Goal: Task Accomplishment & Management: Manage account settings

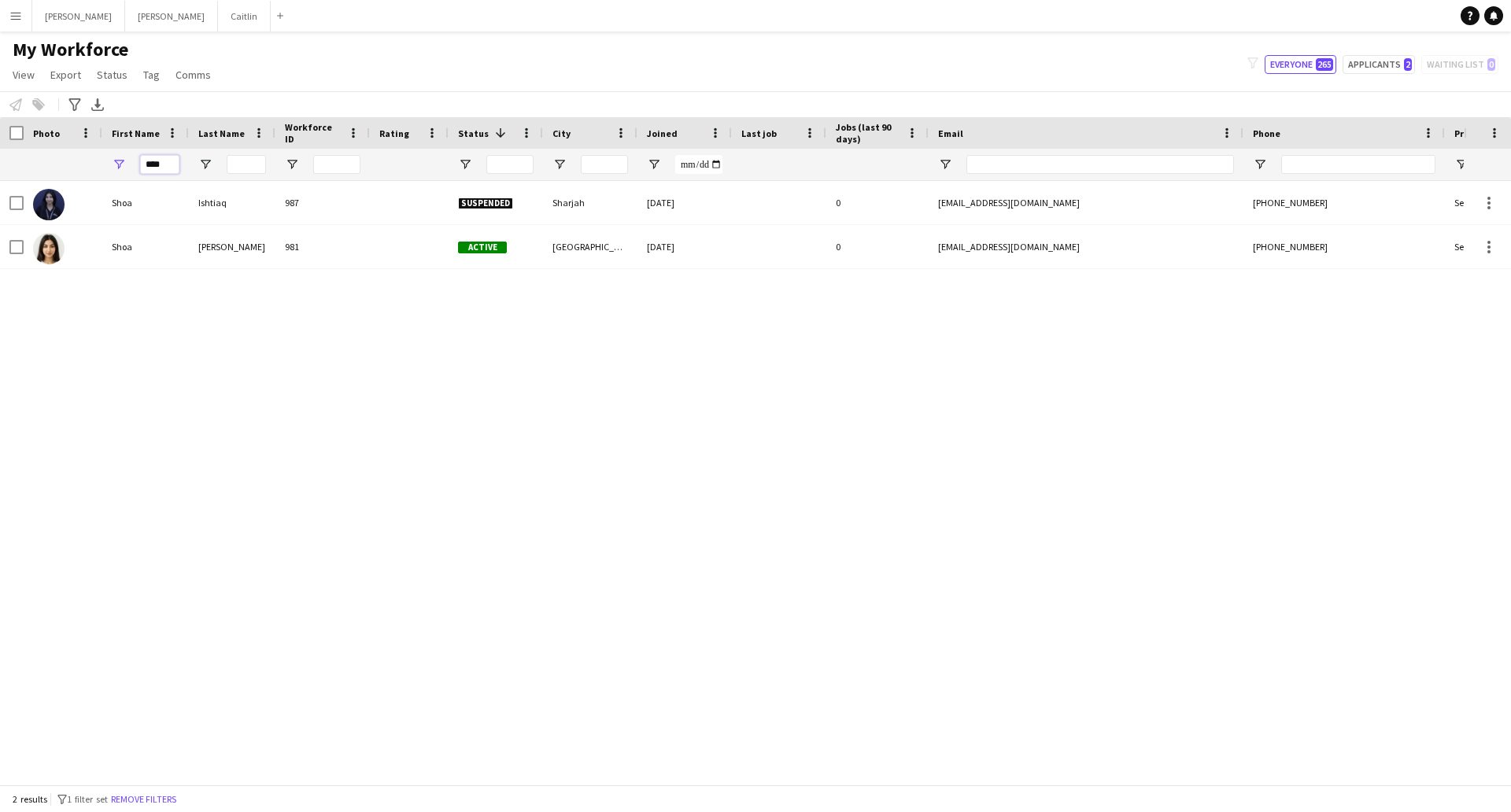
click at [174, 172] on input "****" at bounding box center [160, 165] width 39 height 19
type input "*"
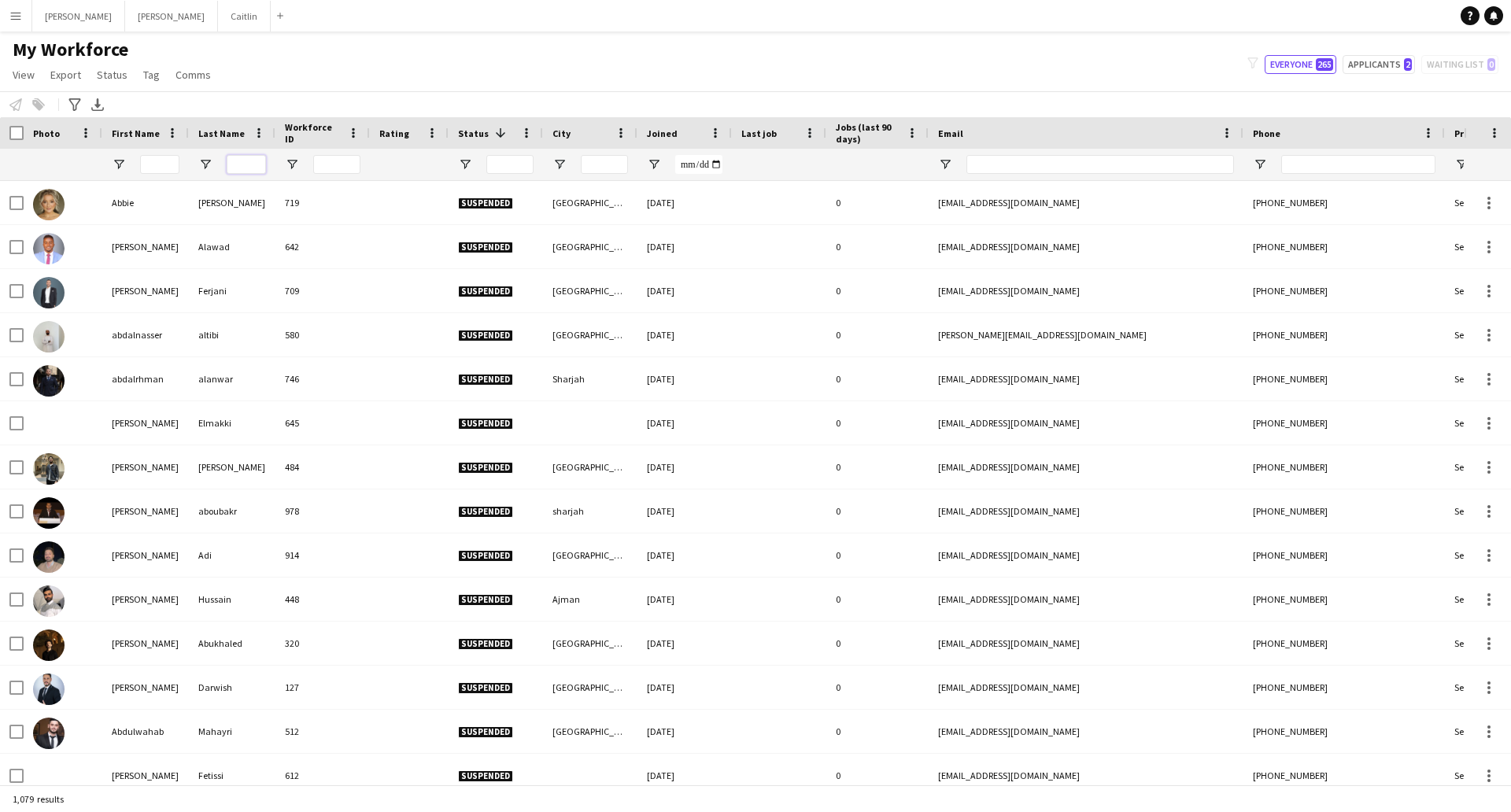
click at [251, 165] on input "Last Name Filter Input" at bounding box center [245, 165] width 39 height 19
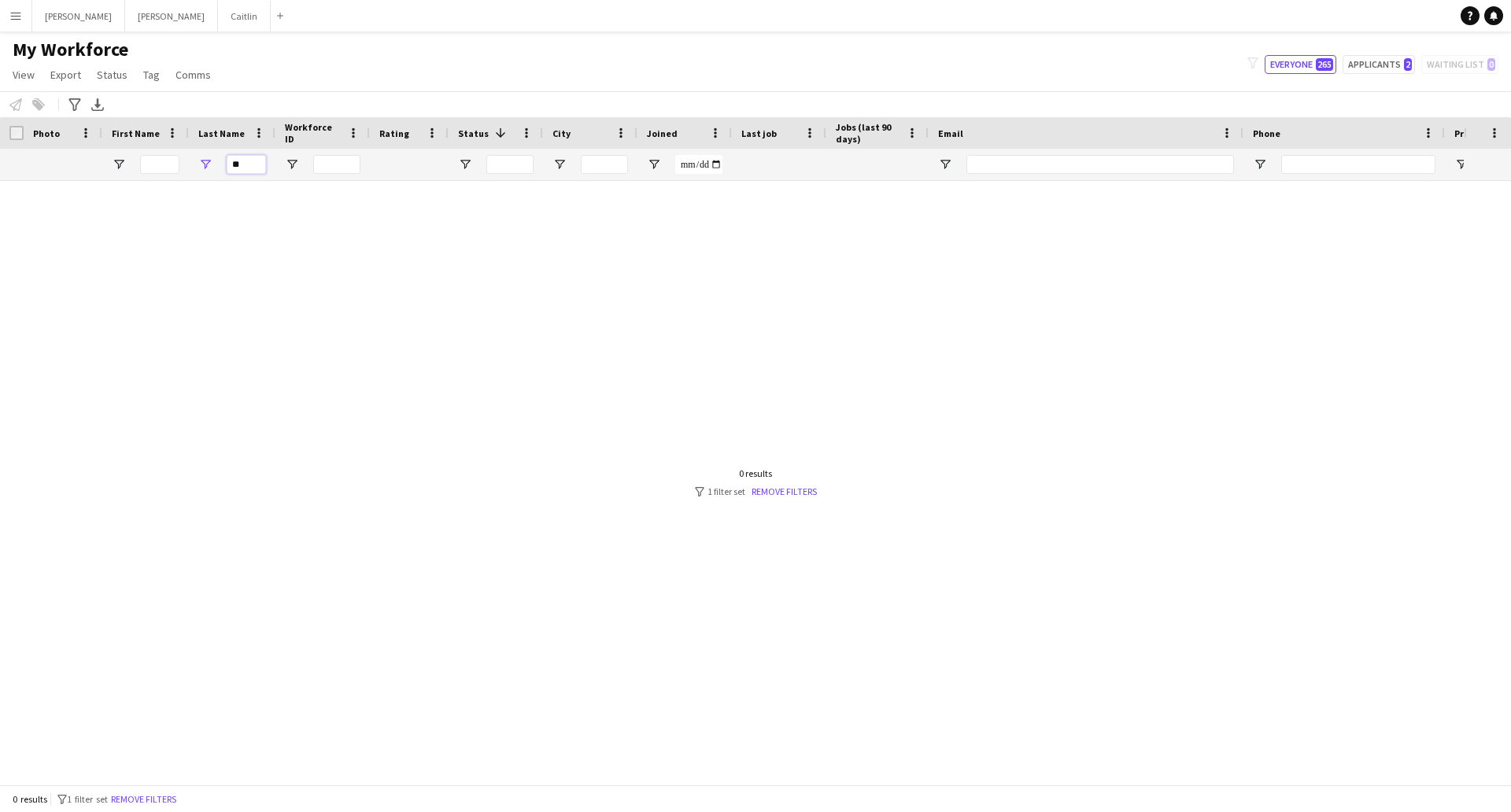
type input "*"
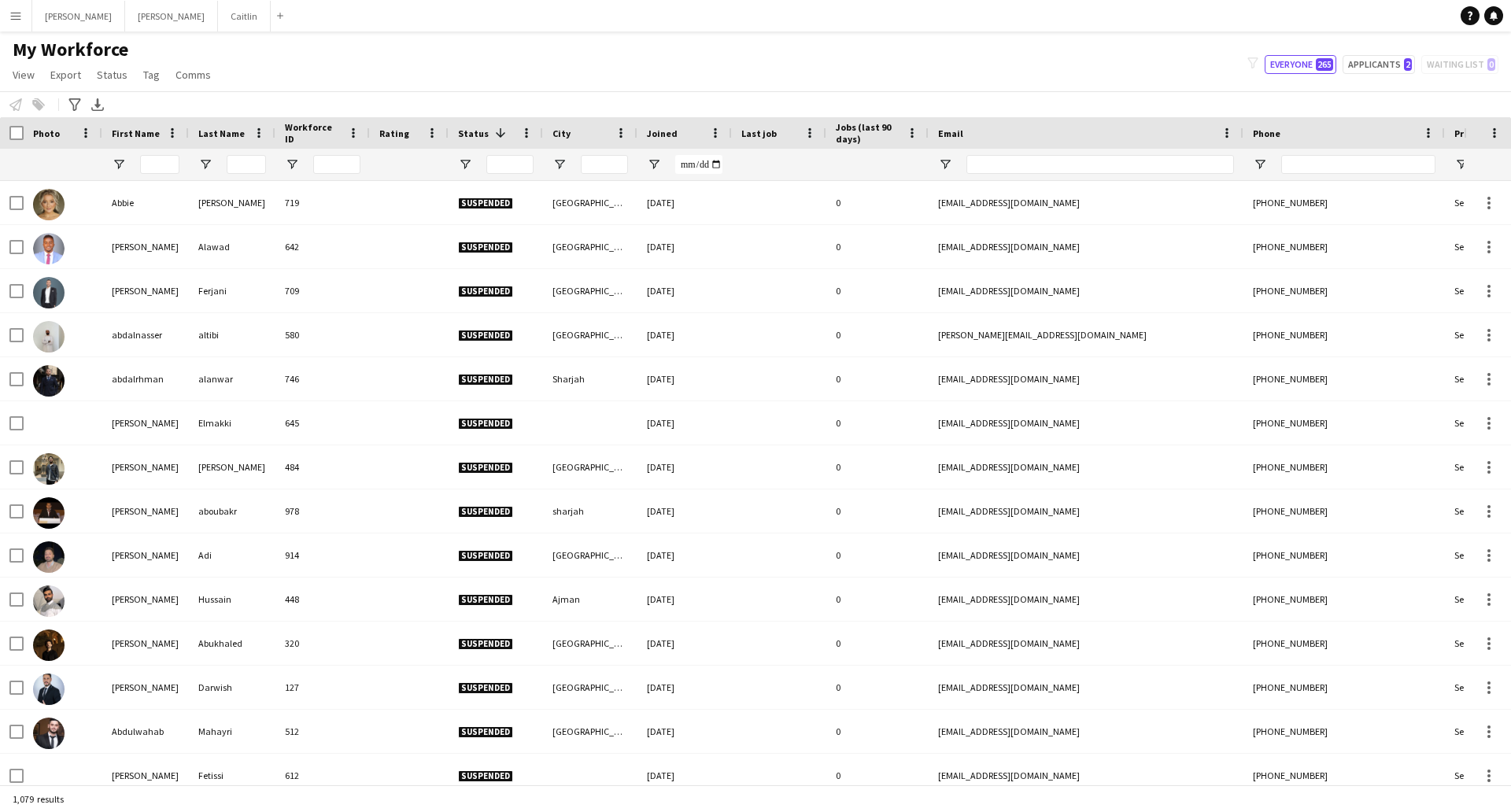
click at [187, 162] on div at bounding box center [146, 165] width 87 height 31
click at [166, 162] on input "First Name Filter Input" at bounding box center [160, 165] width 39 height 19
click at [233, 159] on input "Last Name Filter Input" at bounding box center [245, 165] width 39 height 19
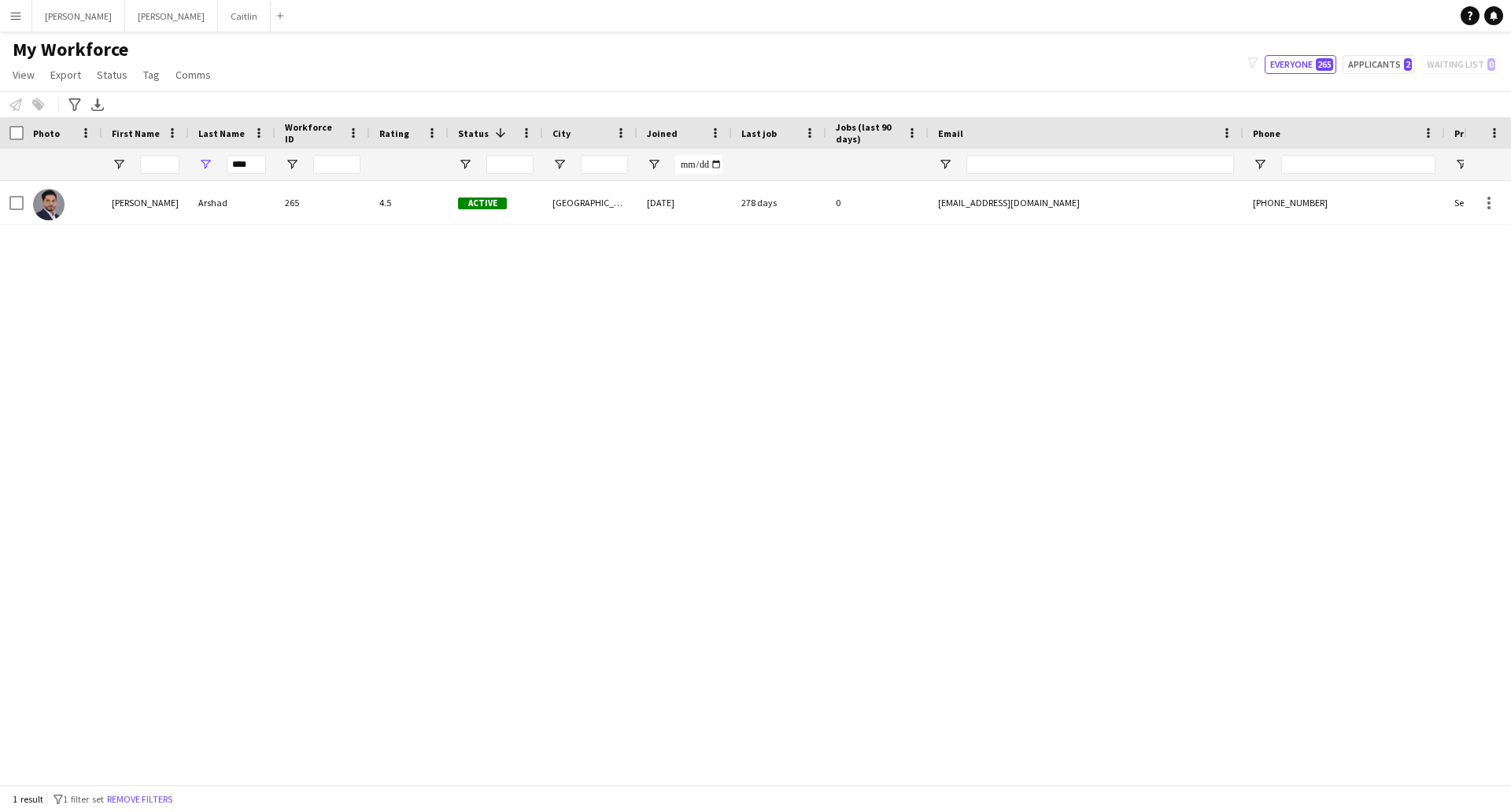
drag, startPoint x: 233, startPoint y: 159, endPoint x: 198, endPoint y: 212, distance: 63.5
click at [198, 212] on div "Arshad" at bounding box center [232, 203] width 87 height 43
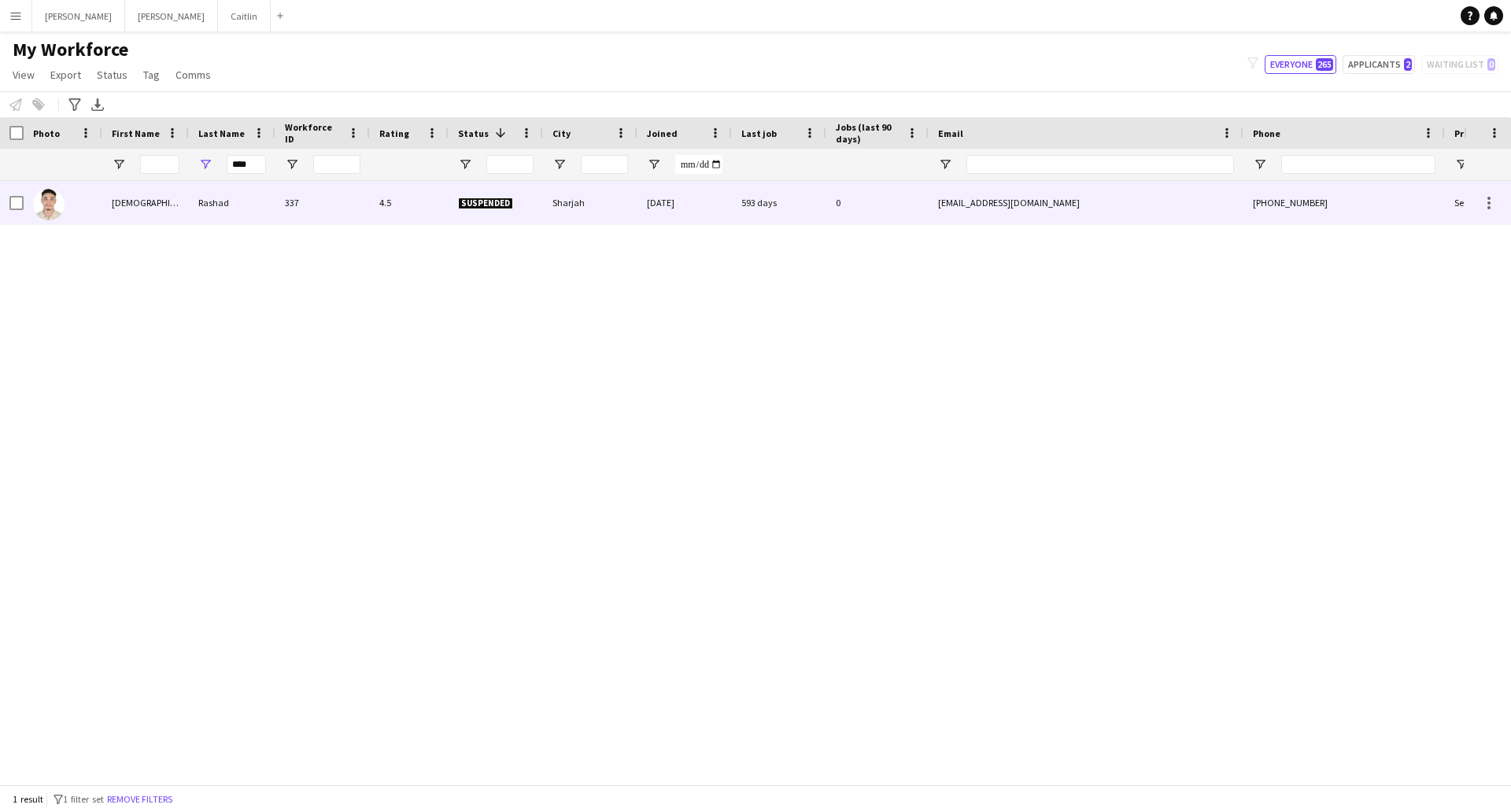
click at [198, 212] on div "Rashad" at bounding box center [232, 203] width 87 height 43
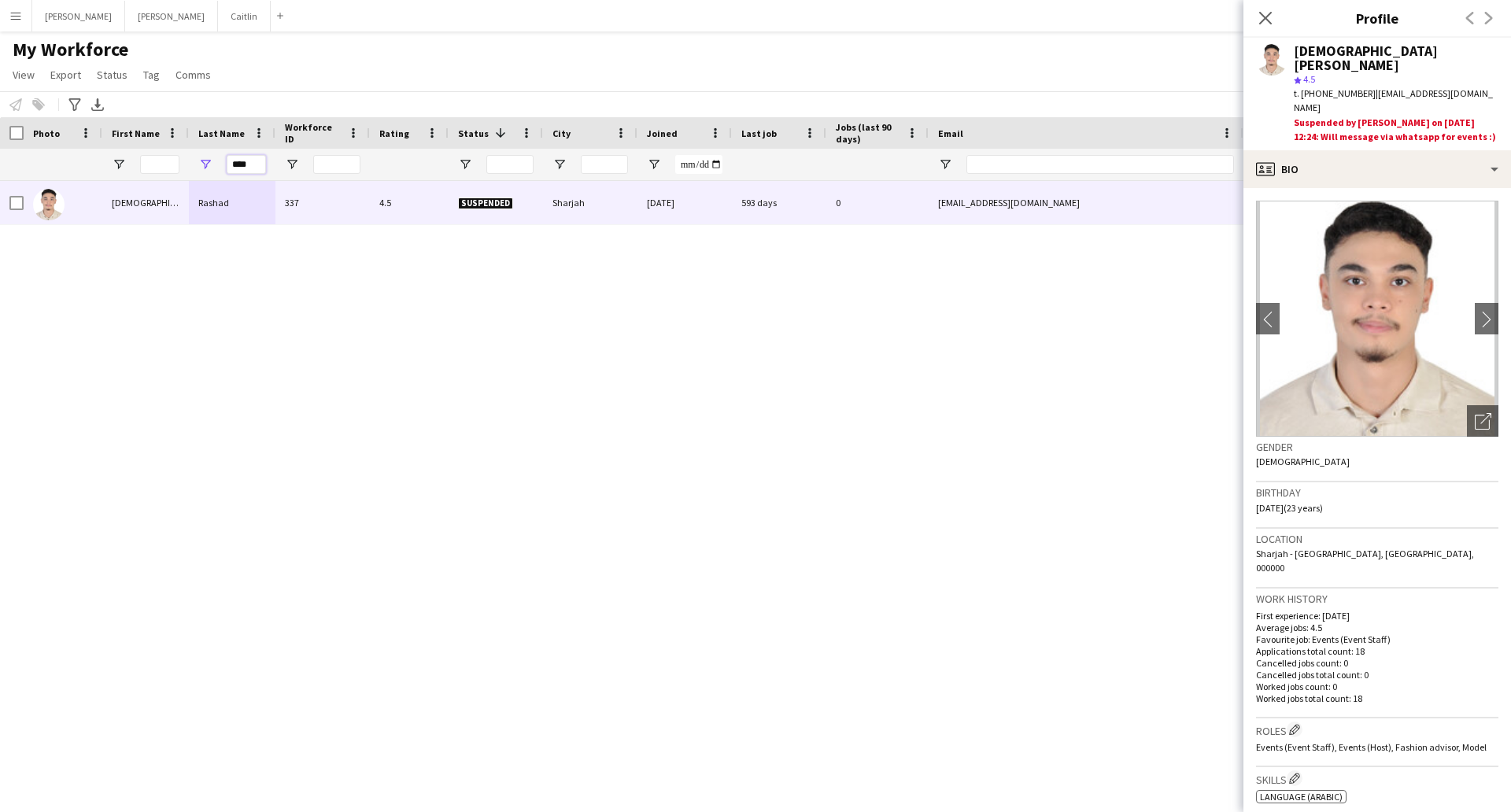
drag, startPoint x: 246, startPoint y: 170, endPoint x: 192, endPoint y: 170, distance: 54.0
click at [192, 170] on div "****" at bounding box center [232, 165] width 87 height 31
type input "*"
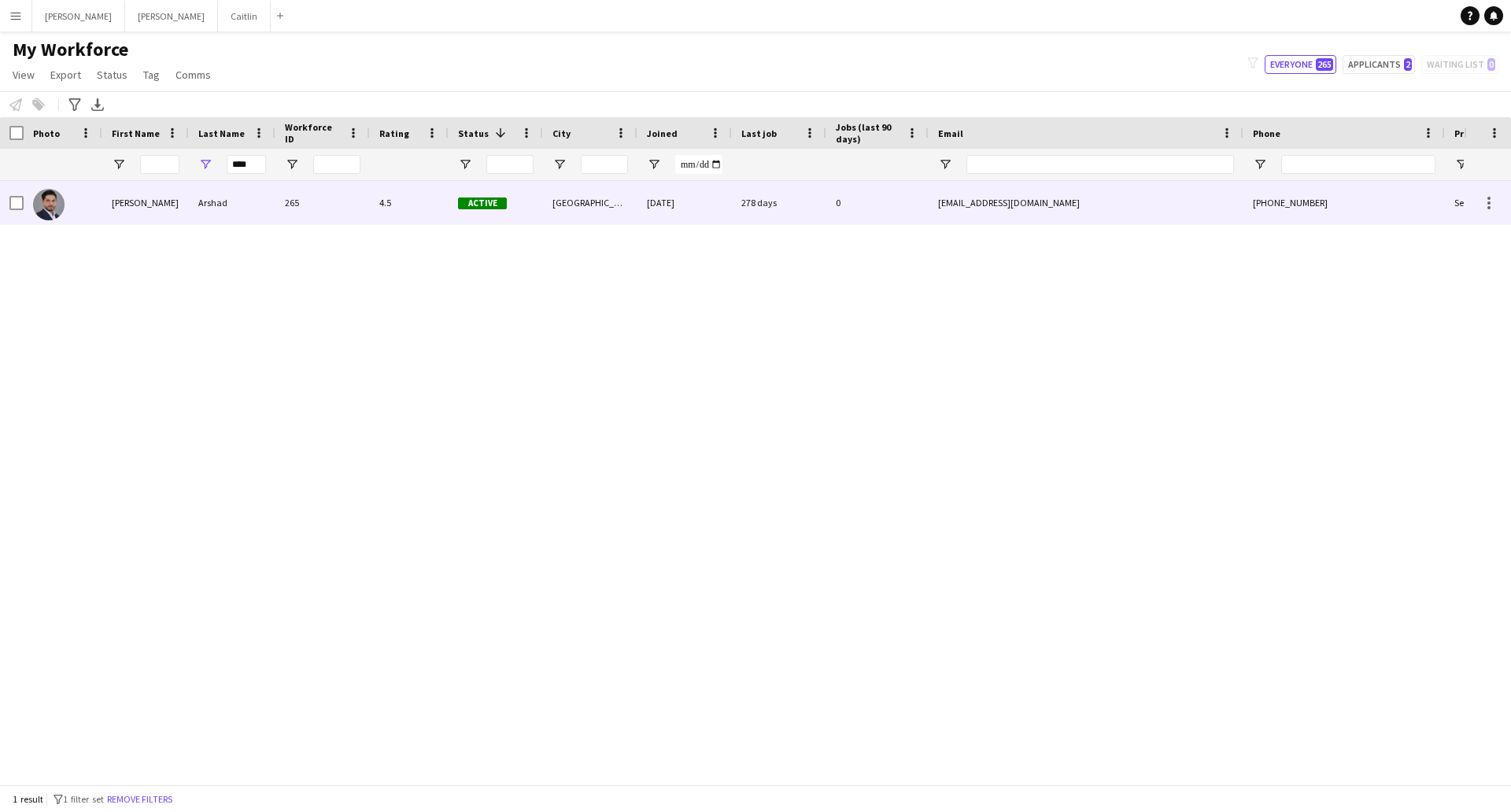
click at [265, 205] on div "Arshad" at bounding box center [232, 203] width 87 height 43
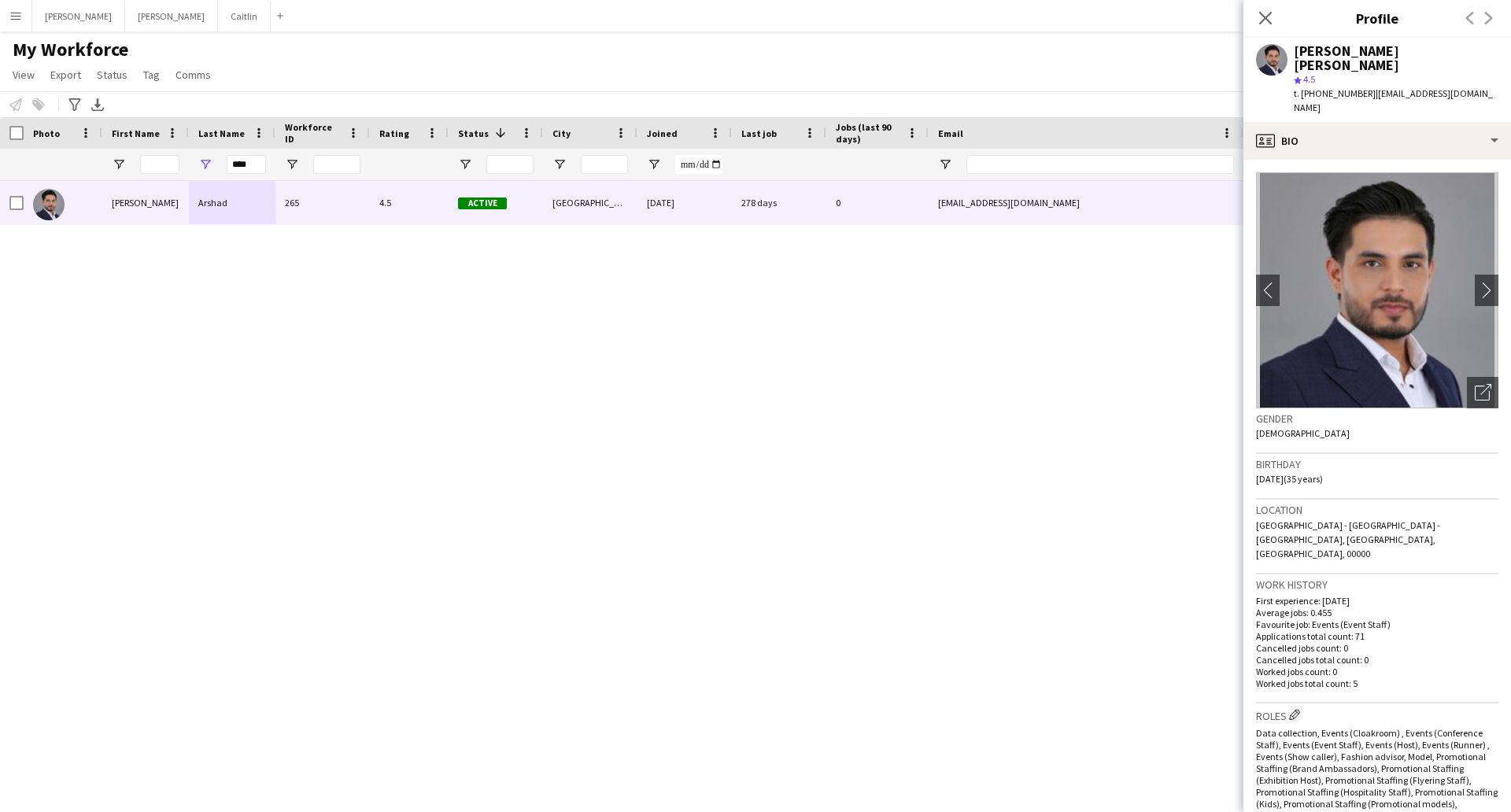
drag, startPoint x: 266, startPoint y: 163, endPoint x: 223, endPoint y: 163, distance: 43.0
click at [223, 163] on div "****" at bounding box center [232, 165] width 87 height 31
click at [251, 163] on input "****" at bounding box center [245, 165] width 39 height 19
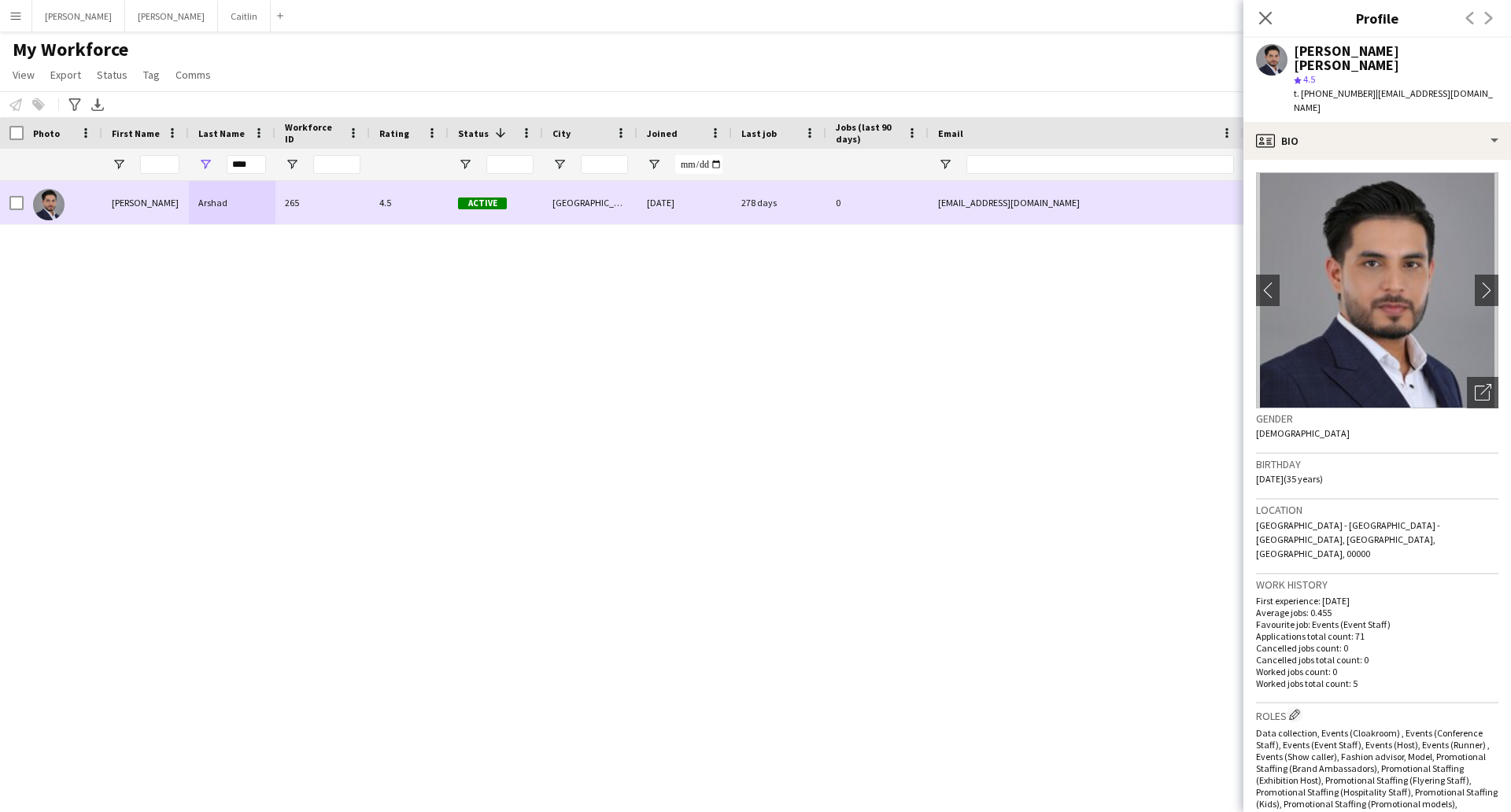
drag, startPoint x: 251, startPoint y: 193, endPoint x: 257, endPoint y: 294, distance: 101.2
click at [257, 294] on div "[PERSON_NAME] [PERSON_NAME] 265 4.5 Active [GEOGRAPHIC_DATA] [DATE] 278 days 0 …" at bounding box center [732, 483] width 1463 height 603
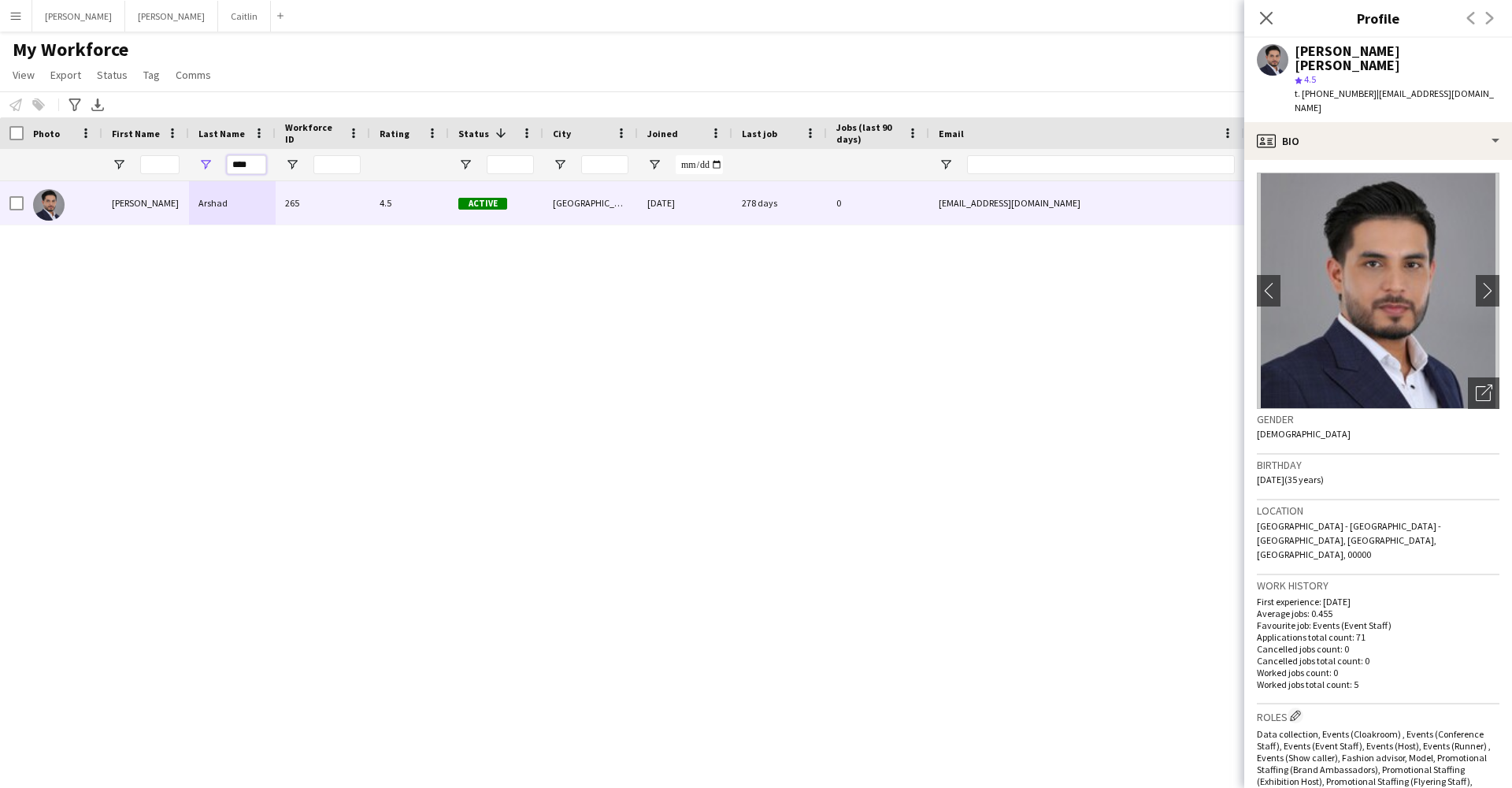
click at [256, 163] on input "****" at bounding box center [245, 165] width 39 height 19
type input "*"
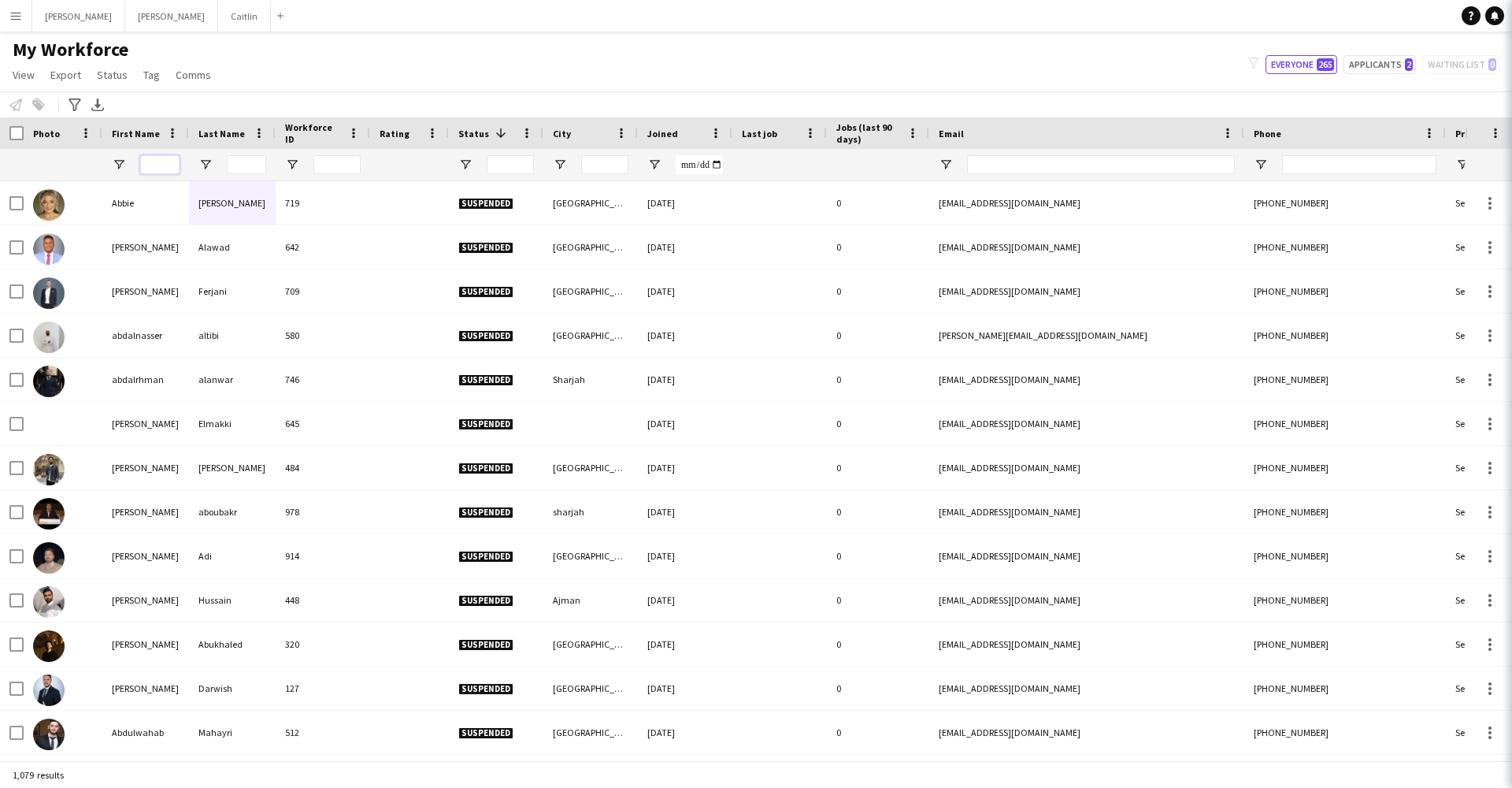
click at [154, 166] on input "First Name Filter Input" at bounding box center [160, 165] width 39 height 19
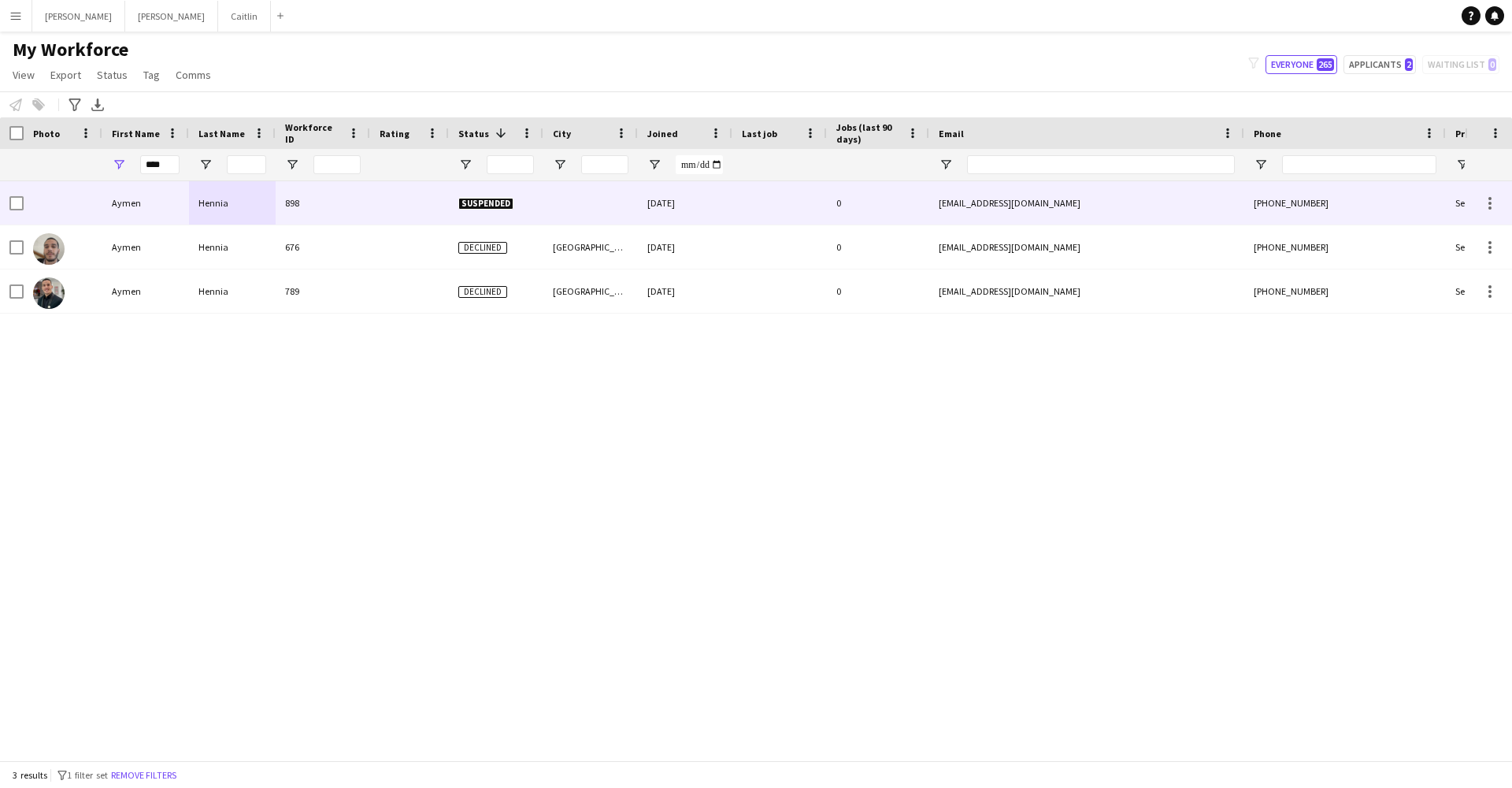
drag, startPoint x: 156, startPoint y: 191, endPoint x: 189, endPoint y: 325, distance: 138.0
click at [188, 325] on div "[PERSON_NAME] 898 Suspended [DATE] 0 [EMAIL_ADDRESS][DOMAIN_NAME] [PHONE_NUMBER…" at bounding box center [732, 470] width 1464 height 579
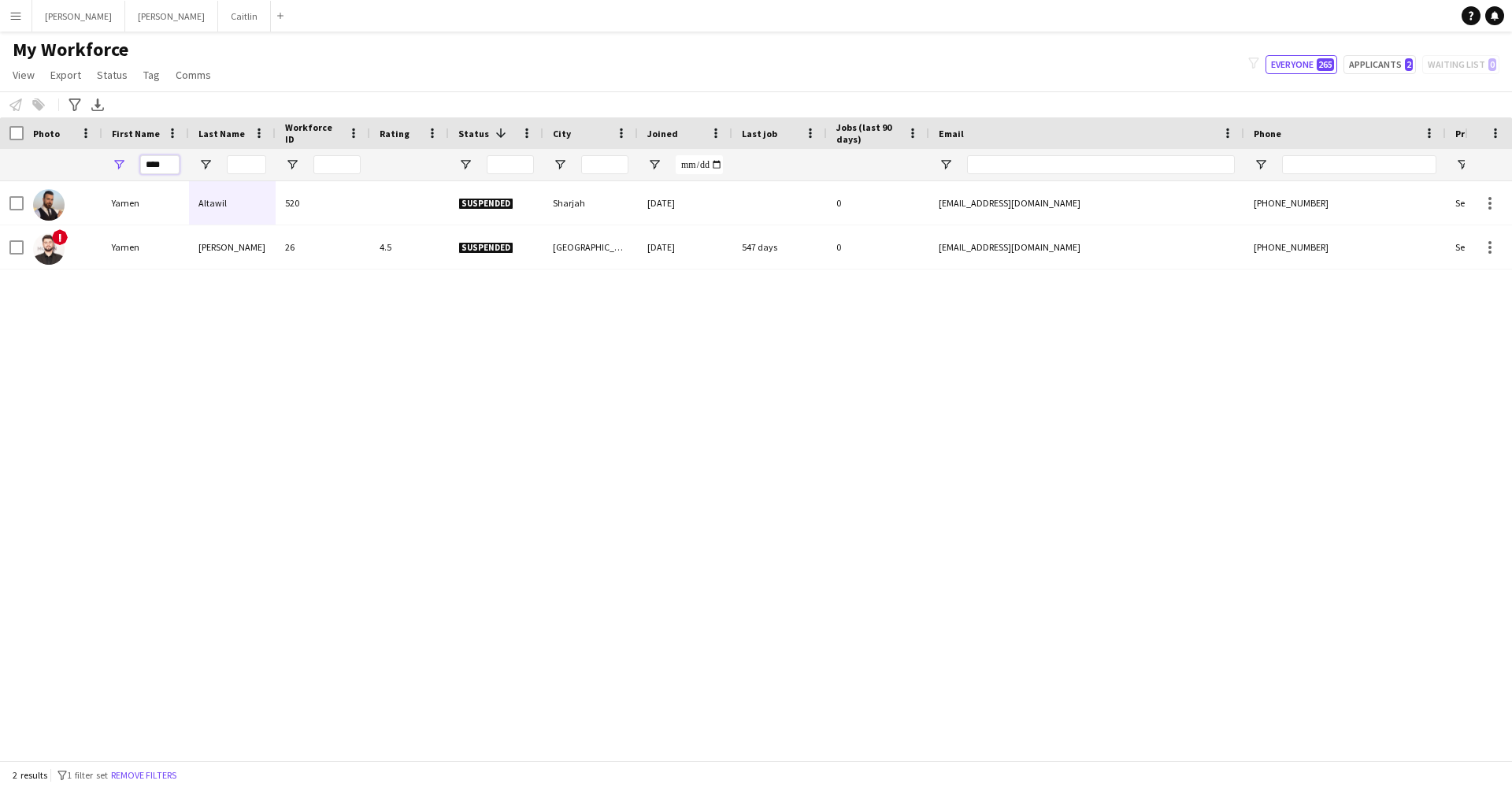
drag, startPoint x: 174, startPoint y: 173, endPoint x: 123, endPoint y: 174, distance: 51.0
click at [127, 174] on div "****" at bounding box center [146, 165] width 87 height 31
type input "*"
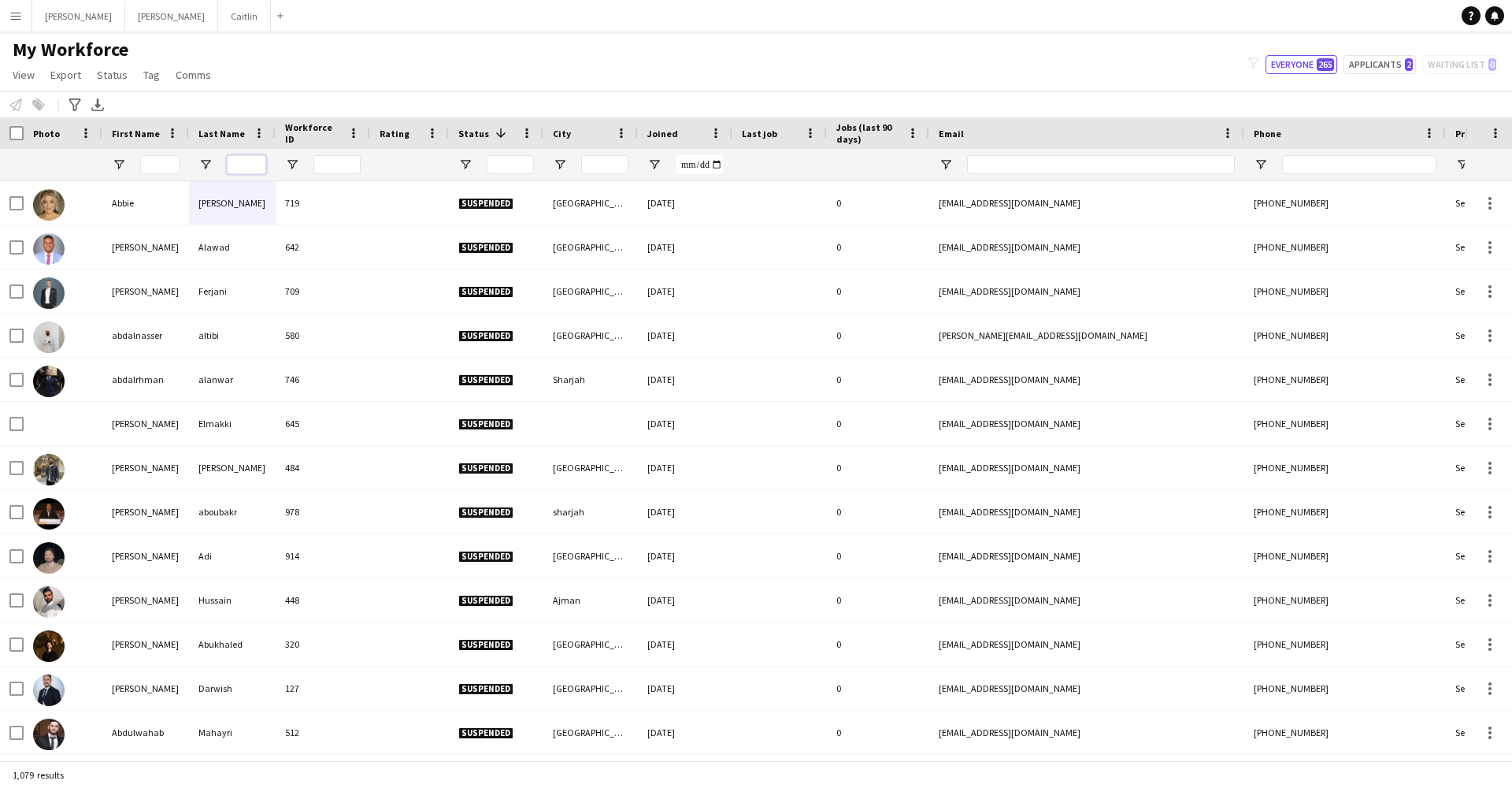
click at [252, 166] on input "Last Name Filter Input" at bounding box center [245, 165] width 39 height 19
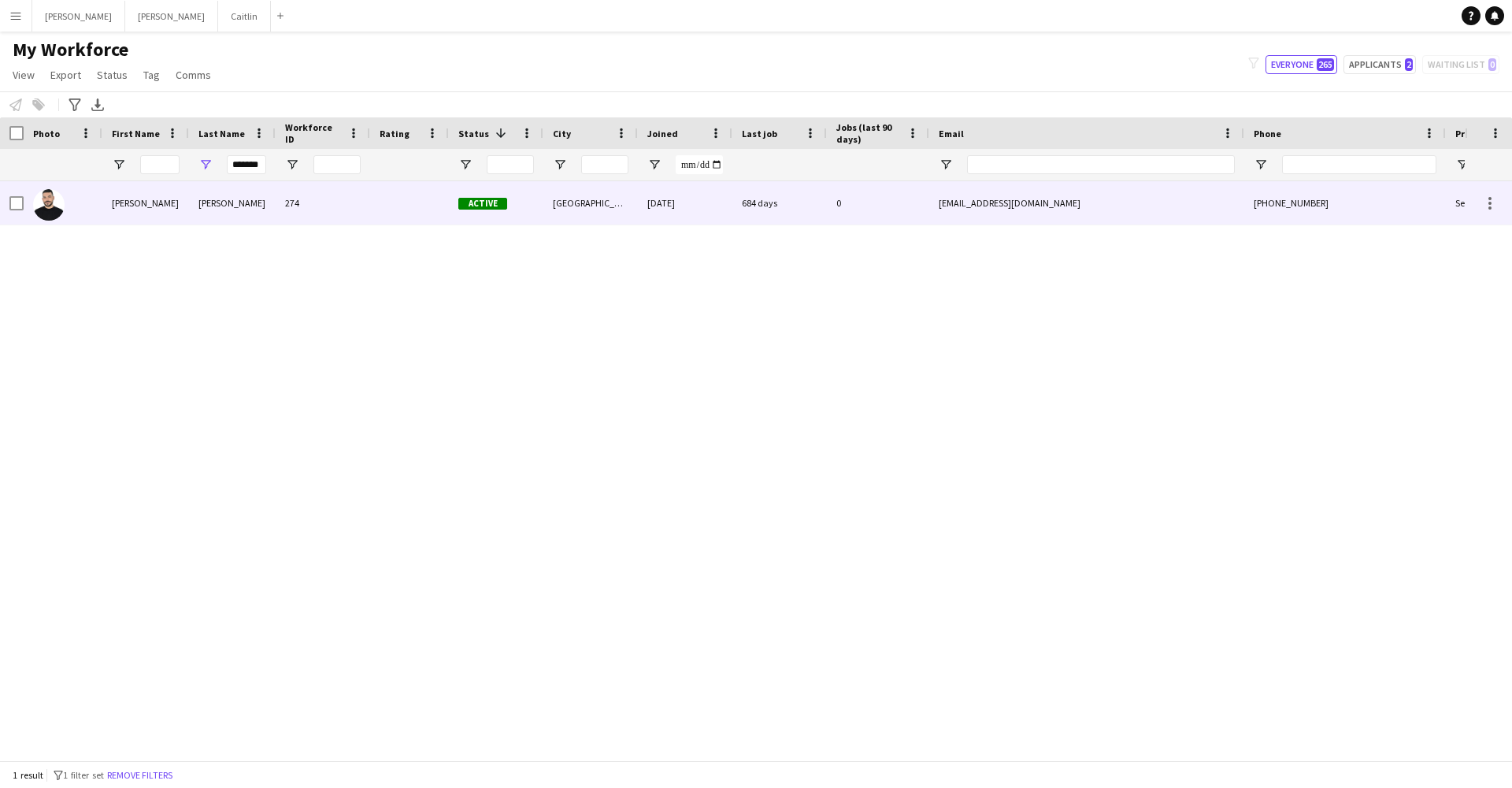
click at [245, 198] on div "[PERSON_NAME]" at bounding box center [232, 203] width 87 height 43
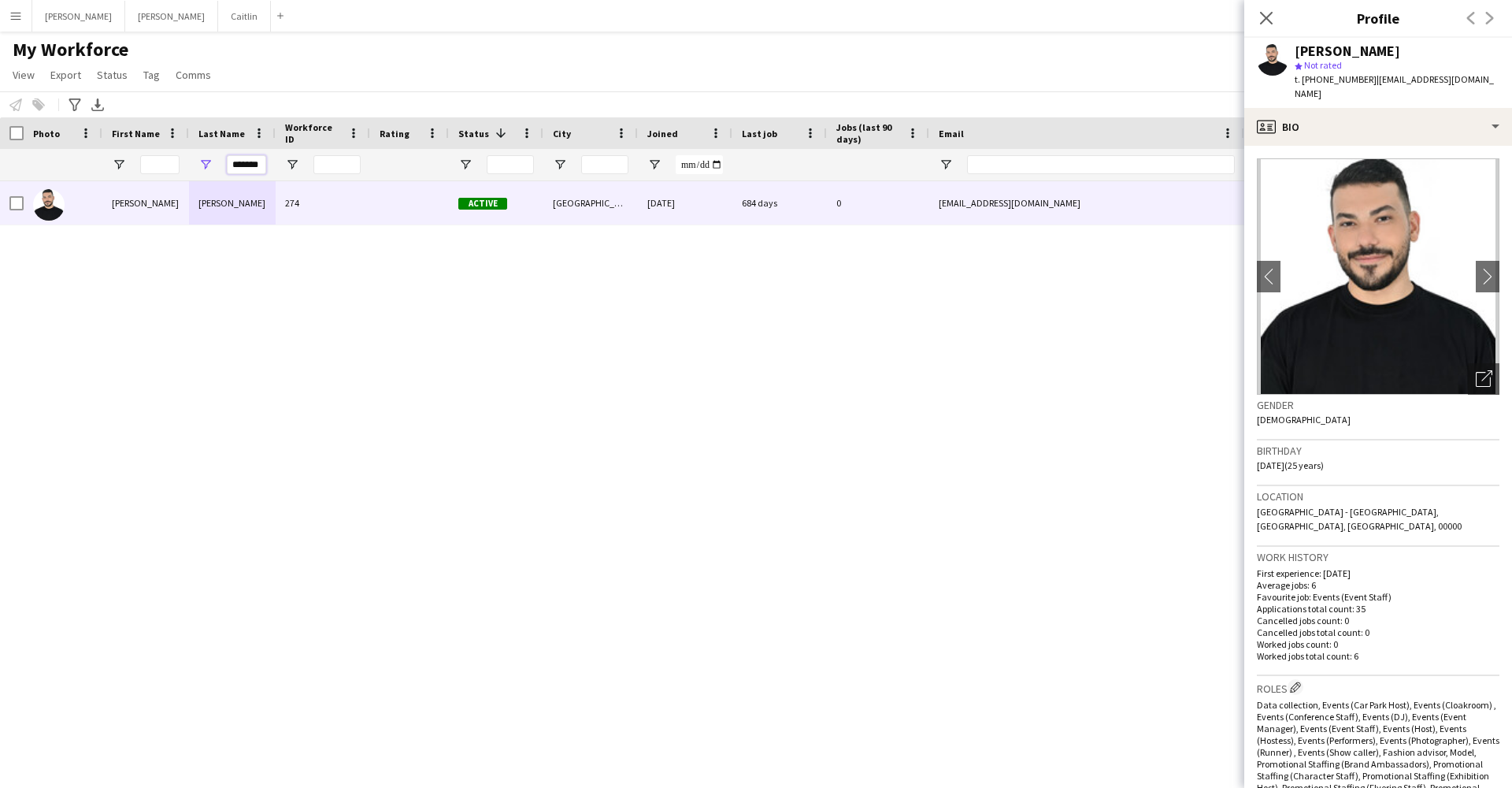
click at [254, 161] on input "*******" at bounding box center [245, 165] width 39 height 19
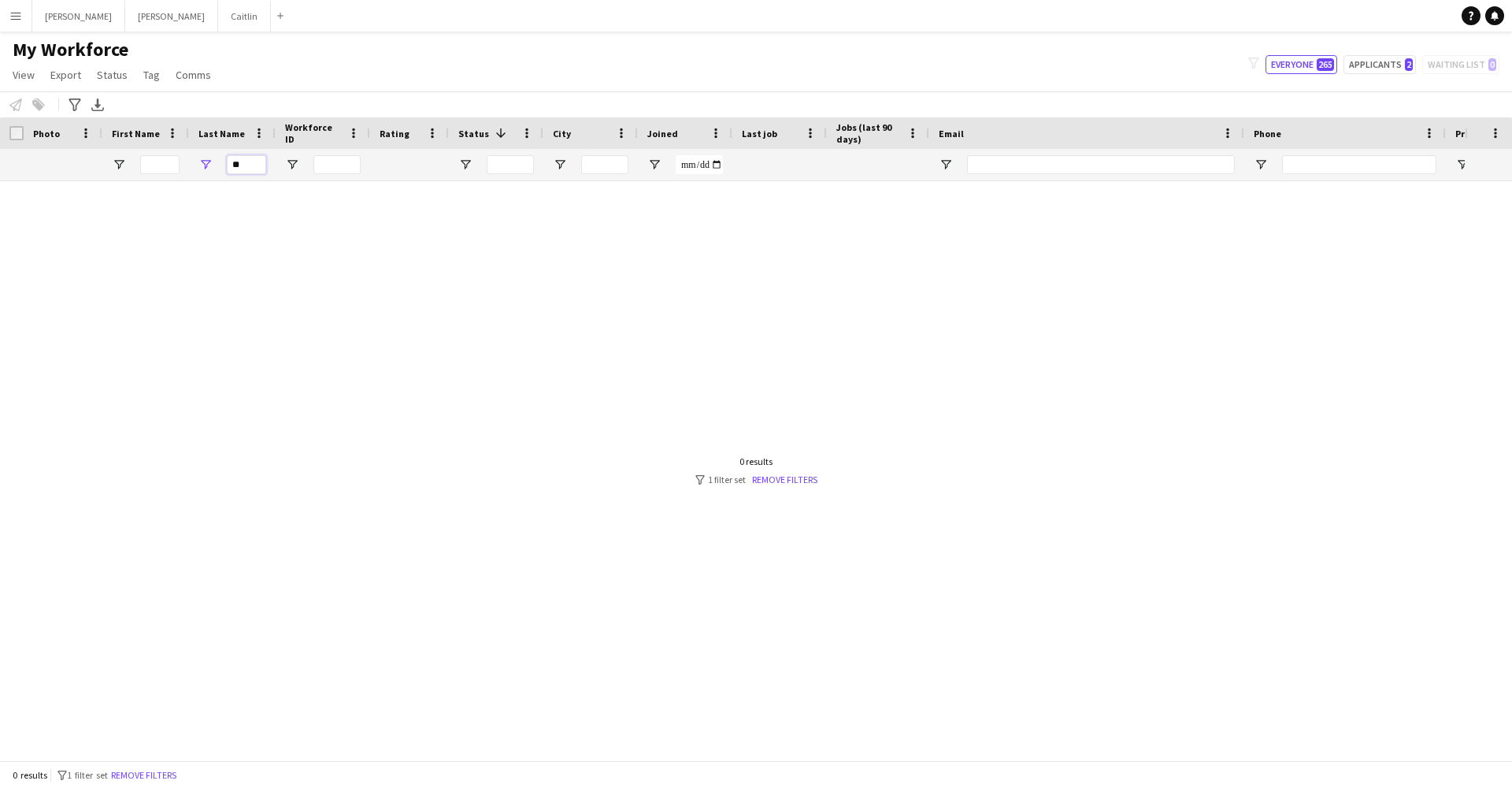
type input "*"
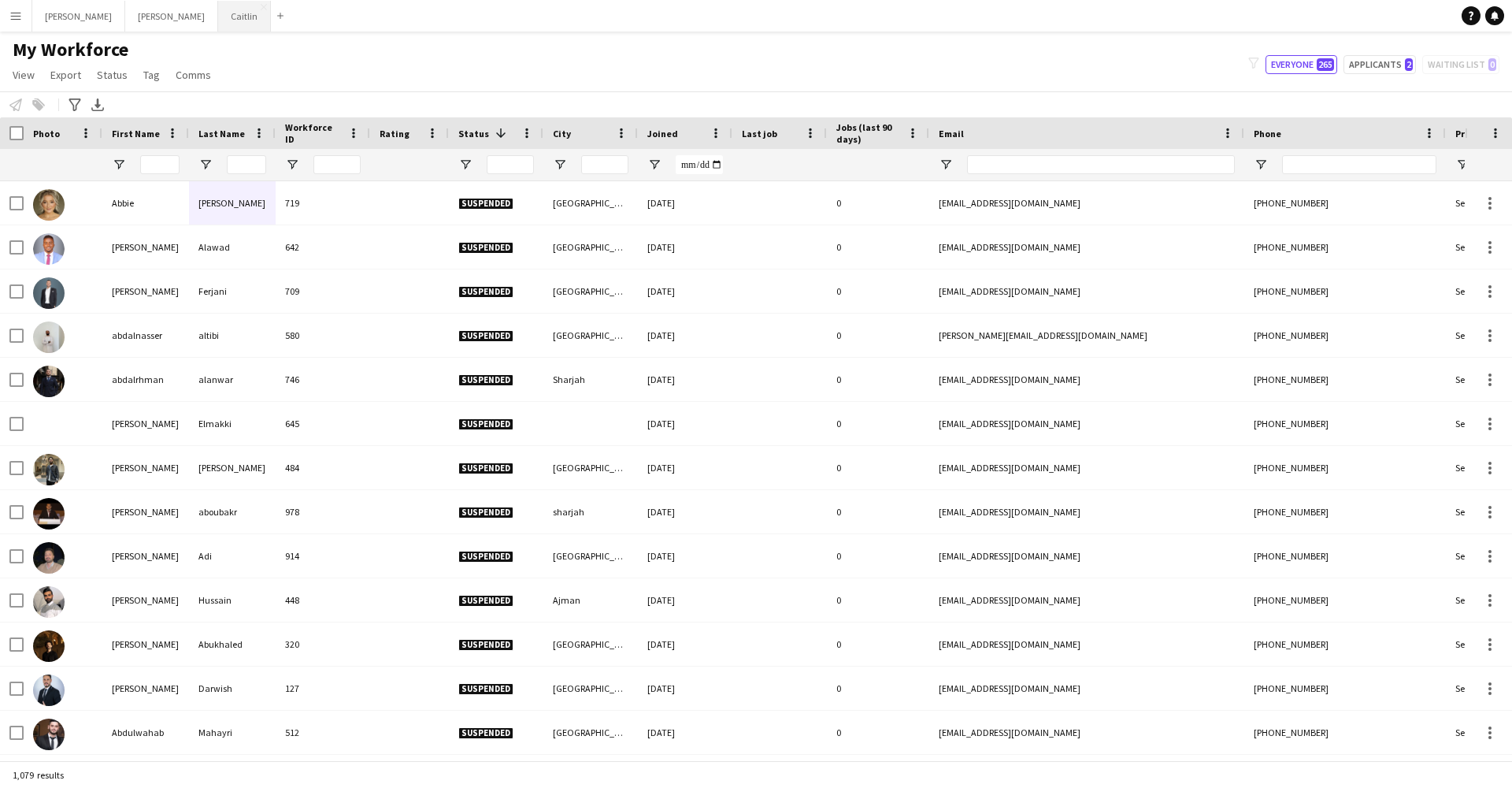
click at [218, 23] on button "[PERSON_NAME]" at bounding box center [244, 16] width 53 height 30
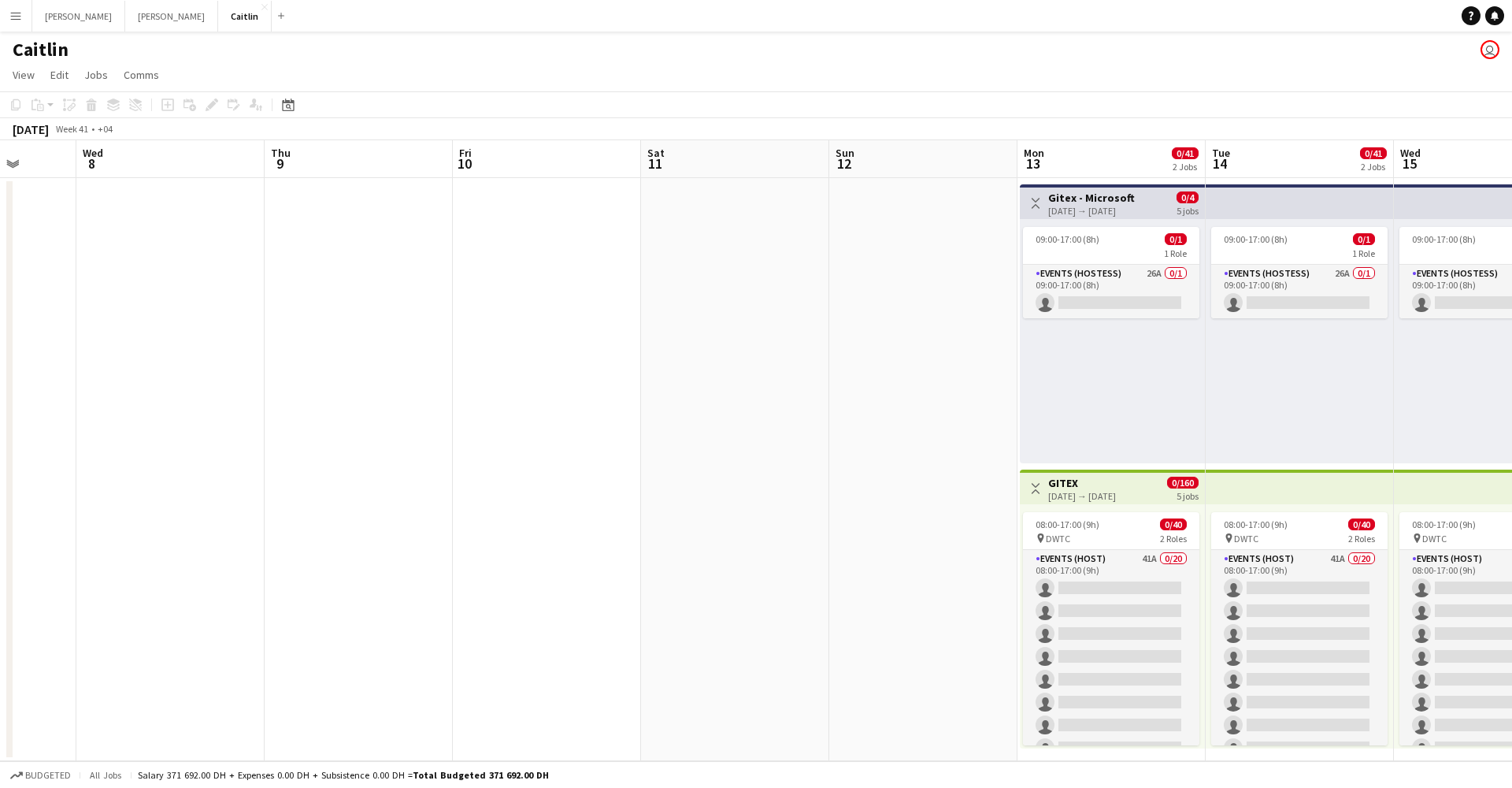
scroll to position [0, 802]
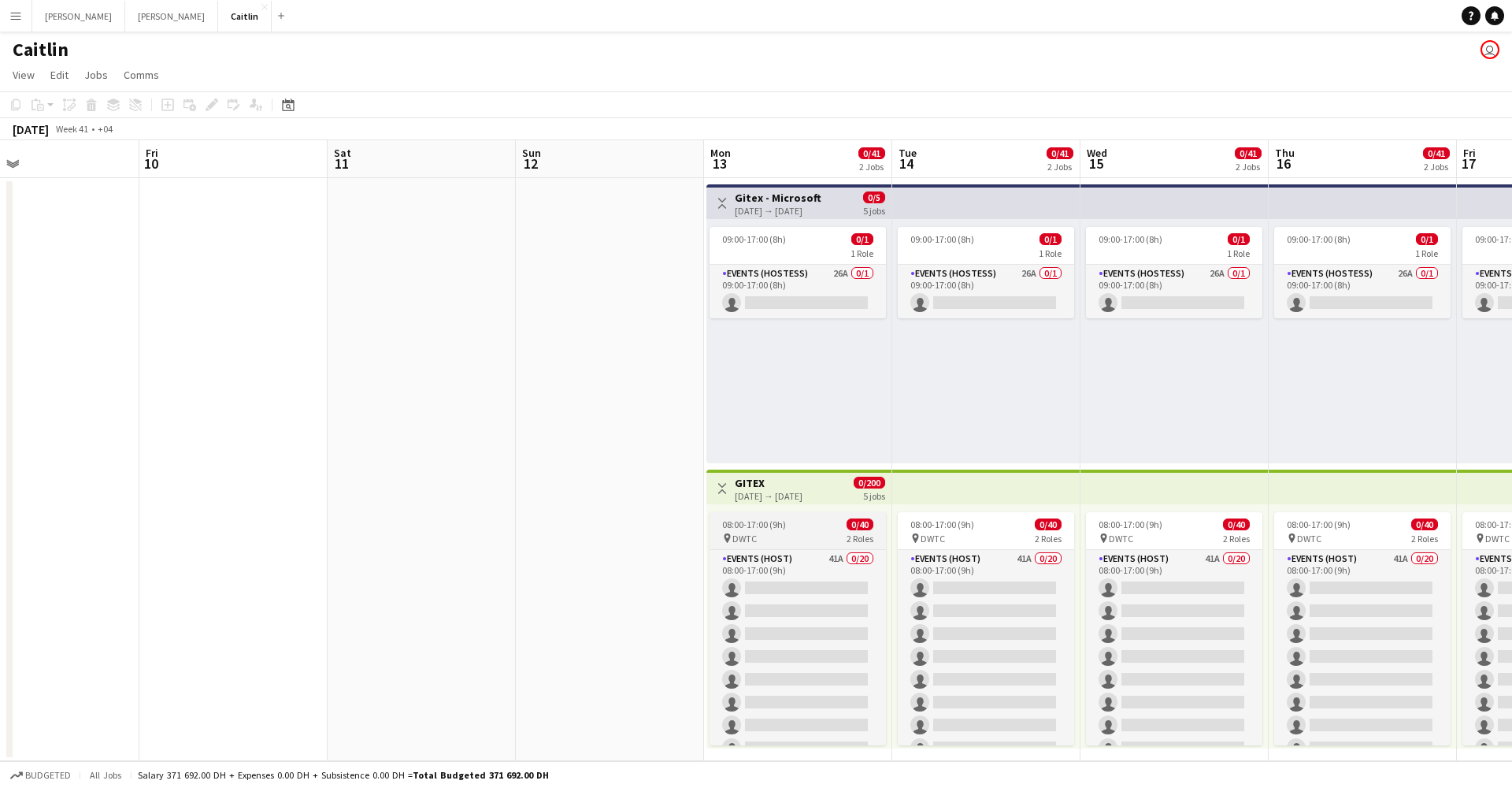
click at [813, 524] on div "08:00-17:00 (9h) 0/40" at bounding box center [797, 524] width 176 height 12
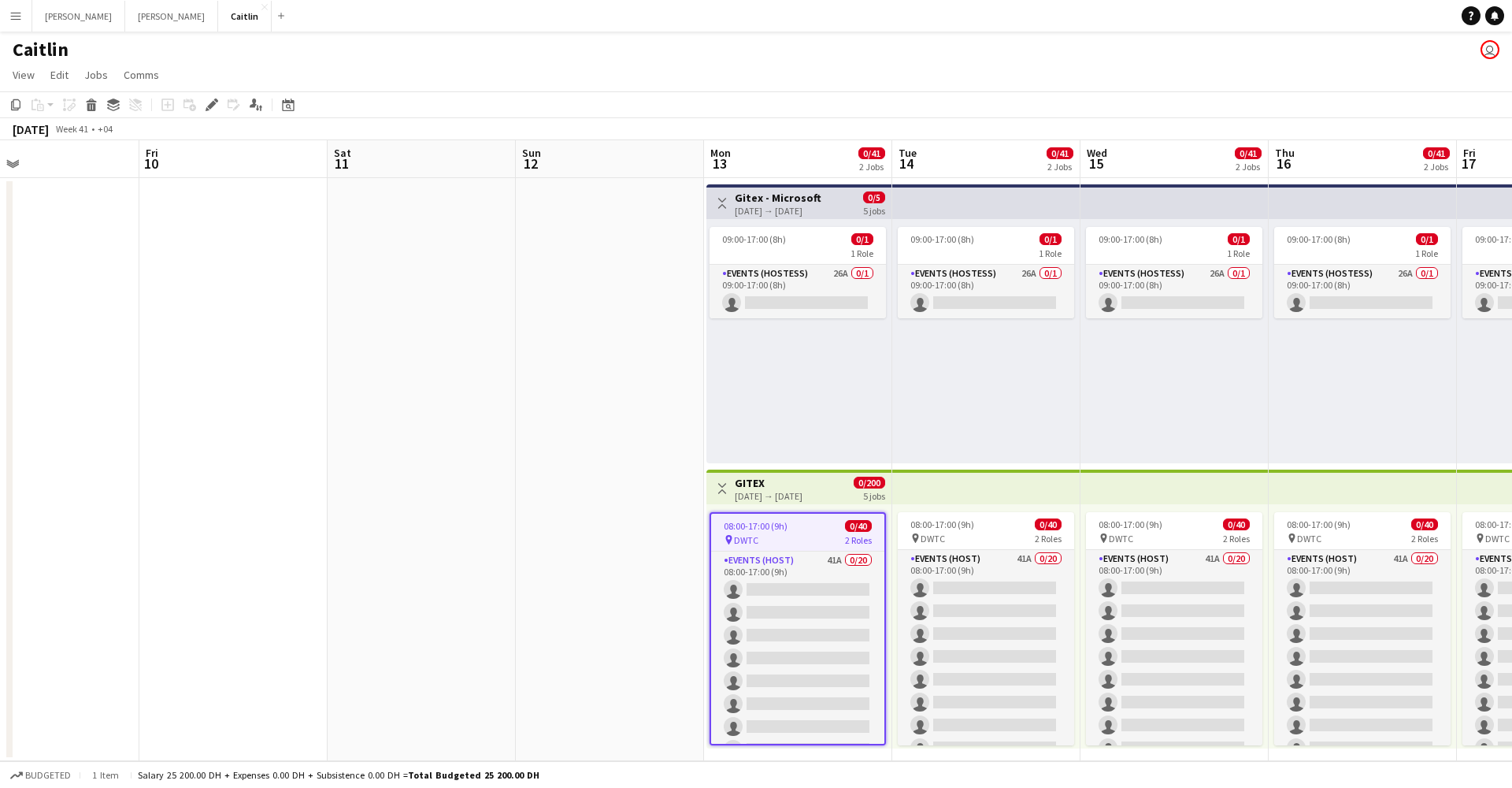
click at [814, 540] on div "pin DWTC 2 Roles" at bounding box center [798, 539] width 173 height 13
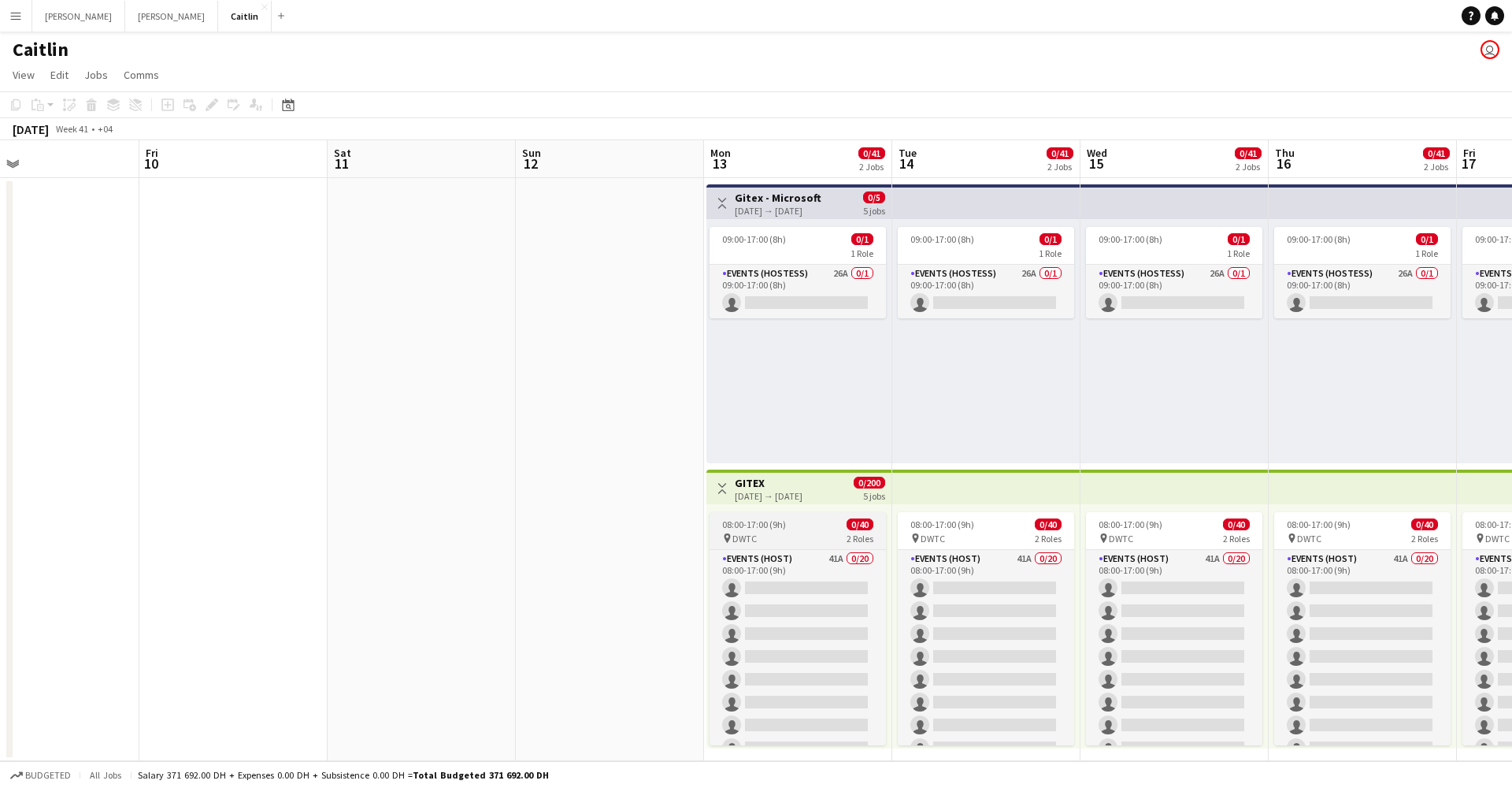
click at [814, 540] on div "pin DWTC 2 Roles" at bounding box center [797, 538] width 176 height 13
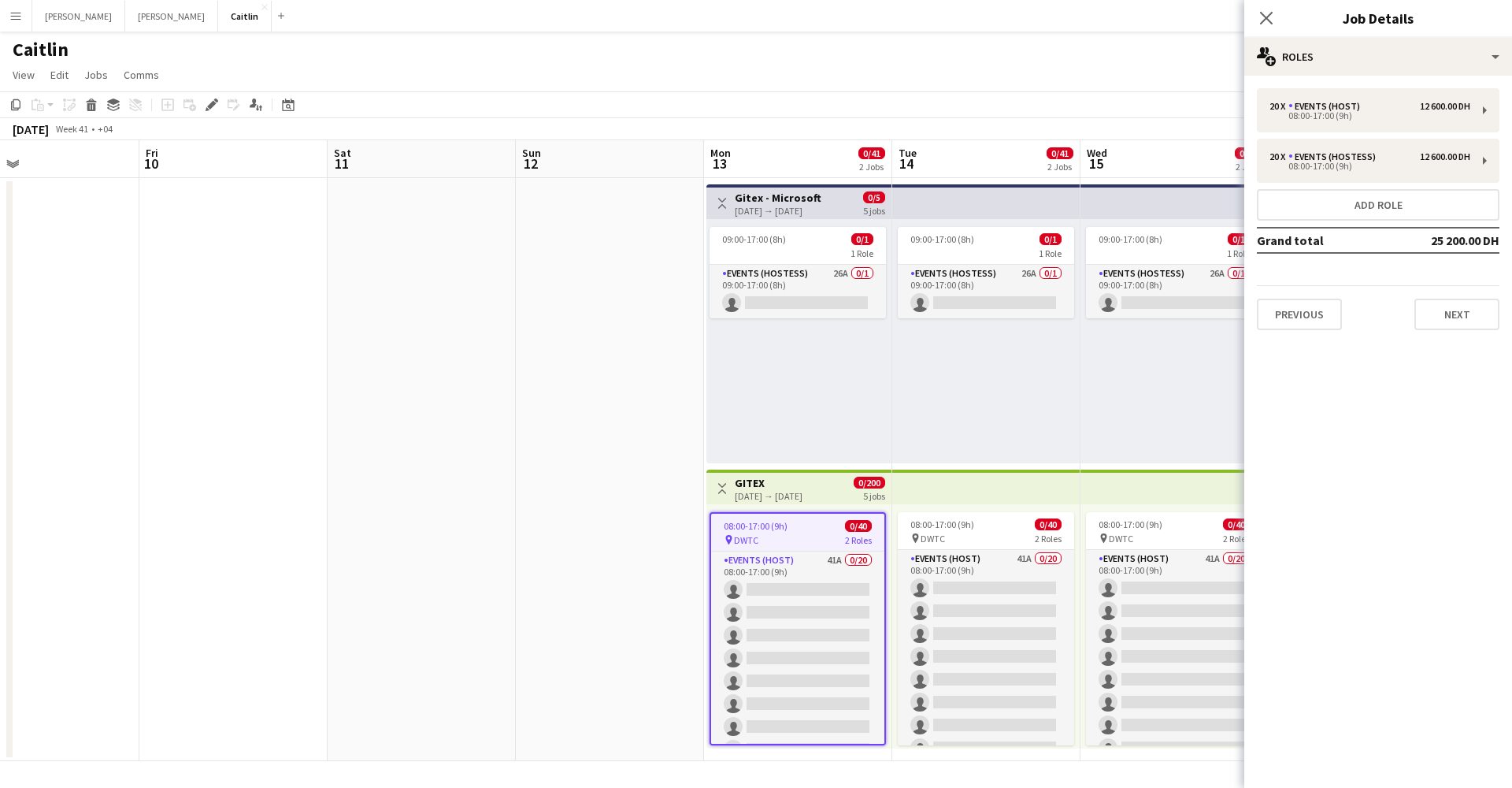
click at [835, 515] on app-job-card "08:00-17:00 (9h) 0/40 pin DWTC 2 Roles Events (Host) 41A 0/20 08:00-17:00 (9h) …" at bounding box center [797, 628] width 176 height 233
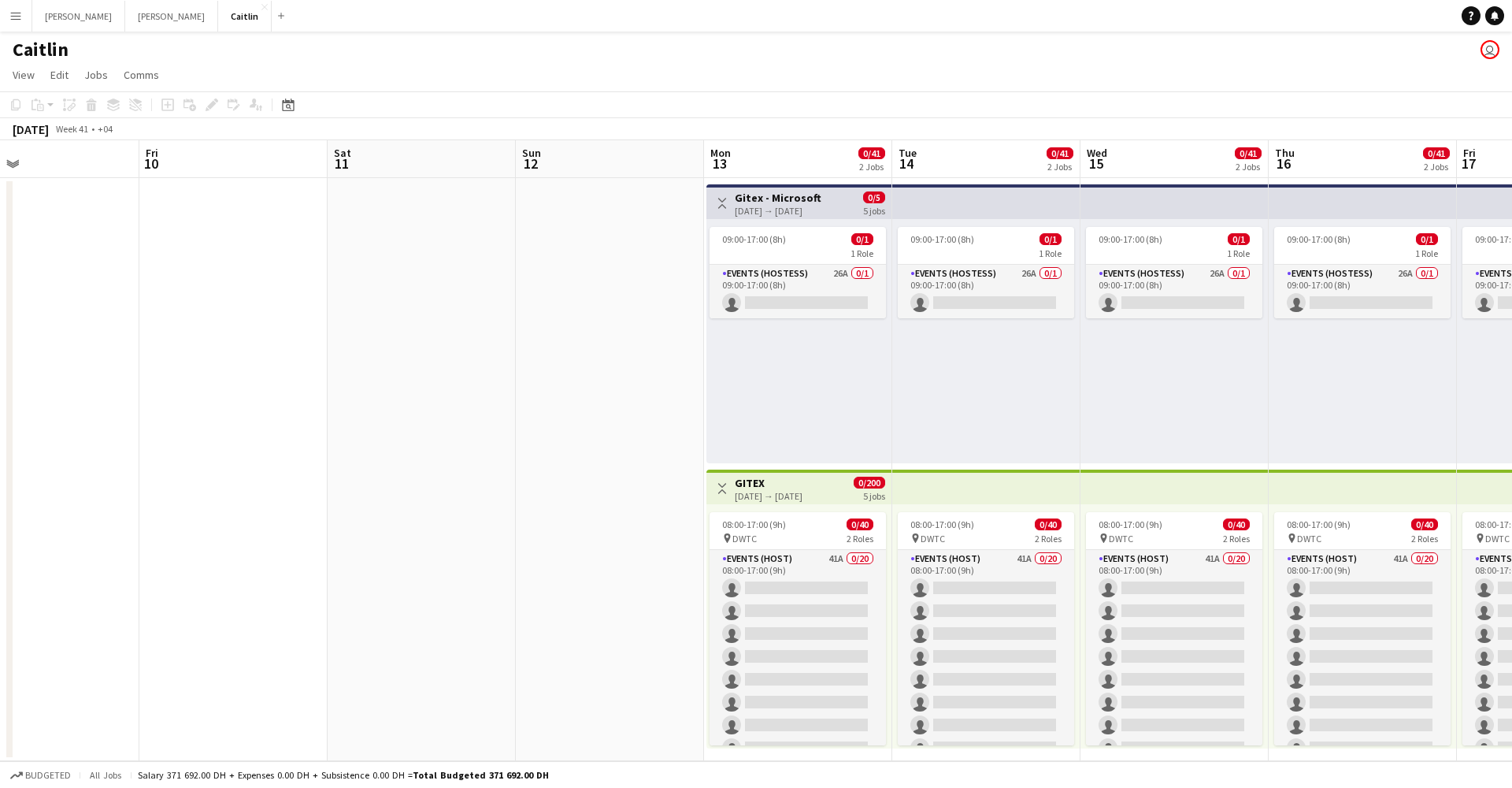
click at [835, 482] on div "Toggle View GITEX [DATE] → [DATE] 0/200 5 jobs" at bounding box center [798, 488] width 173 height 27
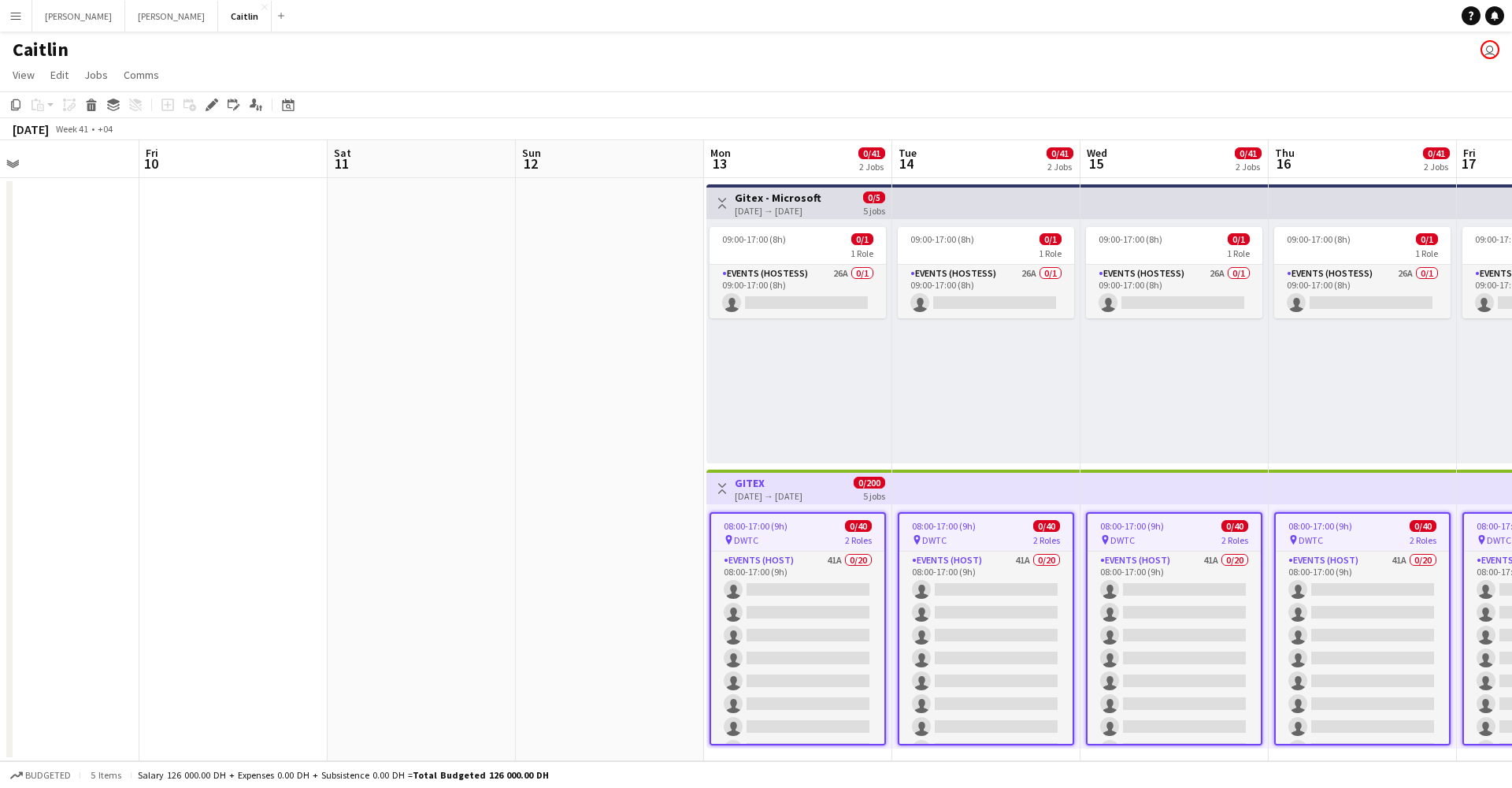
click at [835, 482] on div "Toggle View GITEX [DATE] → [DATE] 0/200 5 jobs" at bounding box center [798, 488] width 173 height 27
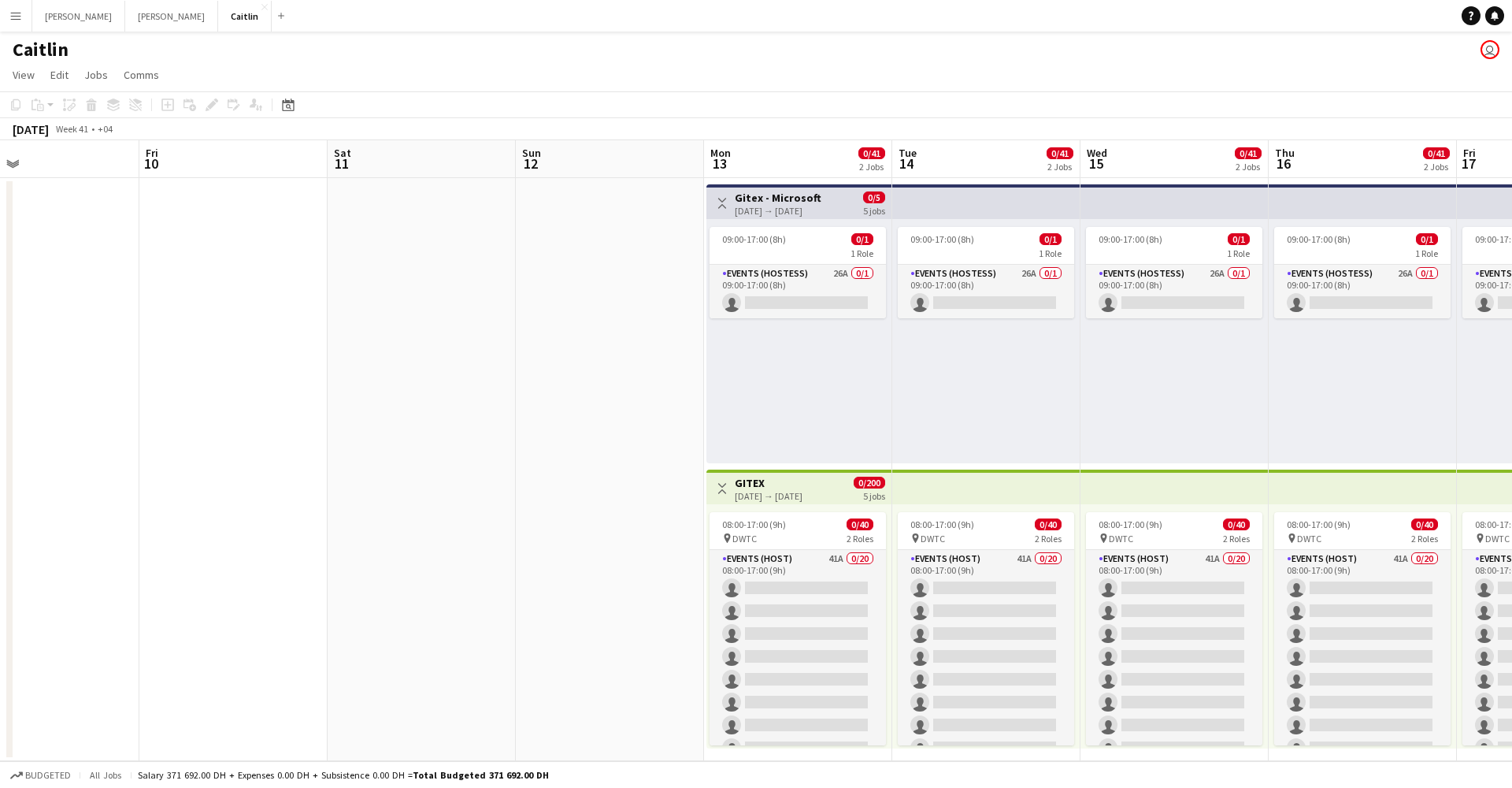
click at [835, 482] on div "Toggle View GITEX [DATE] → [DATE] 0/200 5 jobs" at bounding box center [798, 488] width 173 height 27
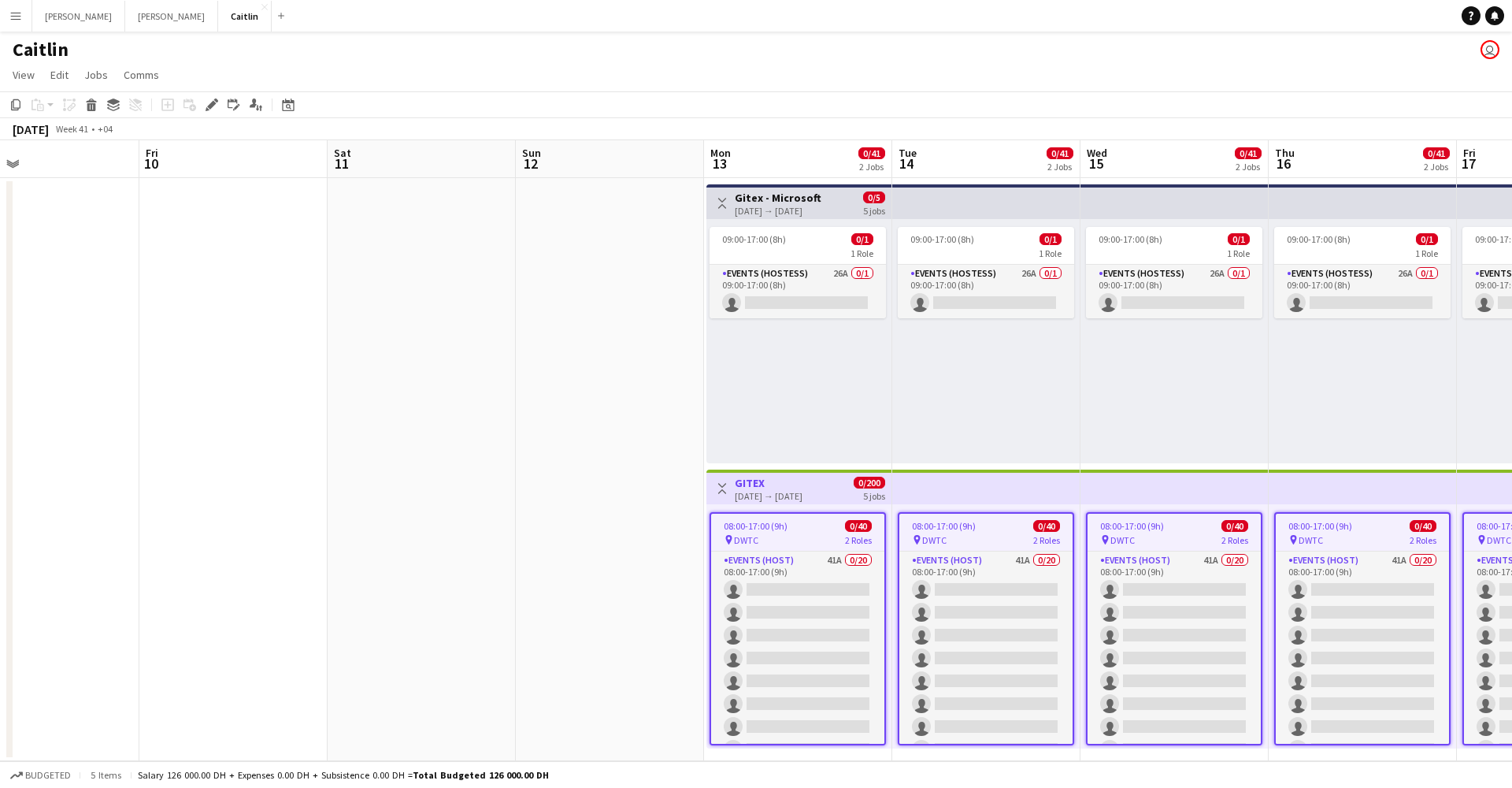
click at [835, 482] on div "Toggle View GITEX [DATE] → [DATE] 0/200 5 jobs" at bounding box center [798, 488] width 173 height 27
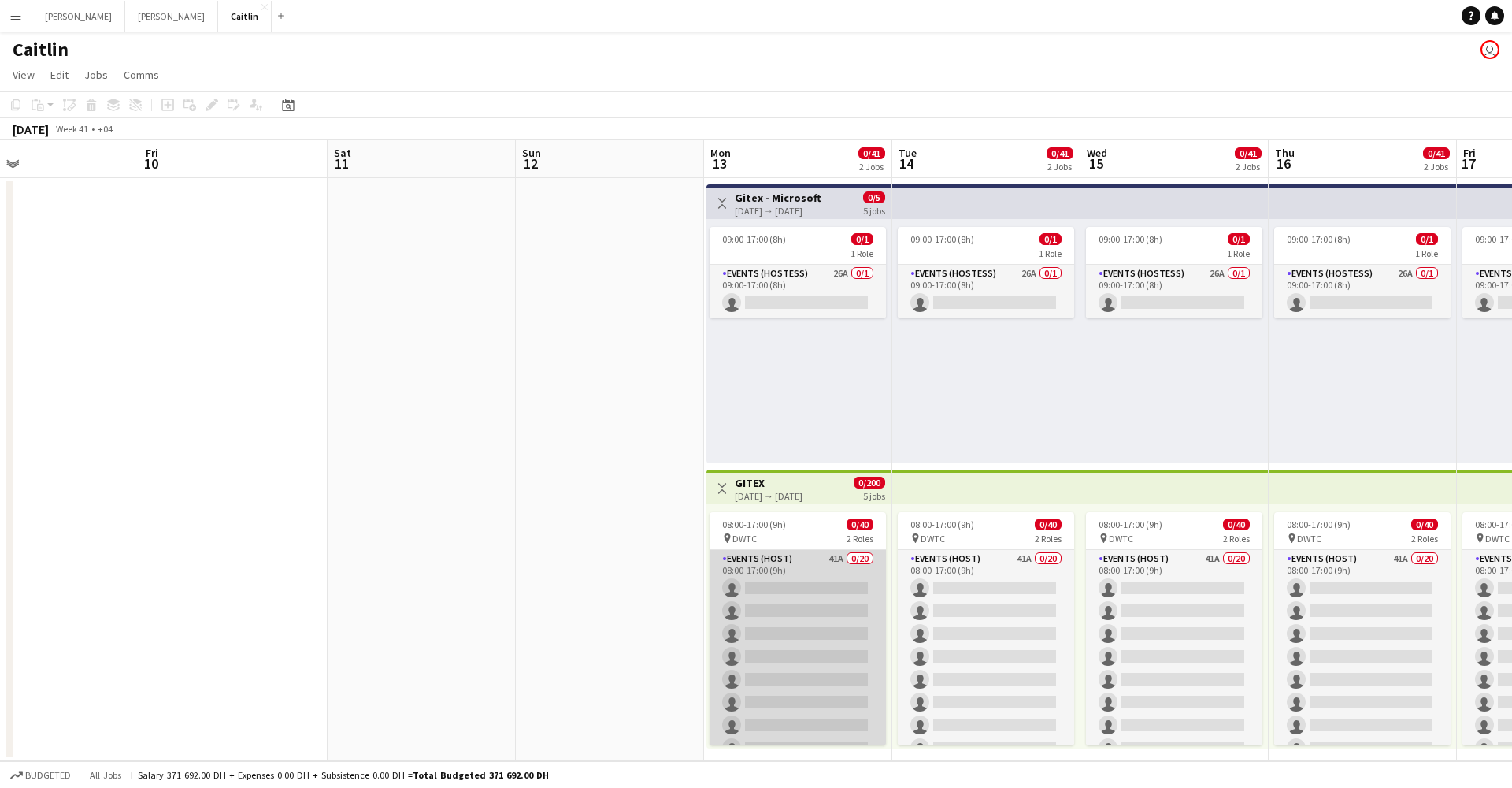
click at [821, 609] on app-card-role "Events (Host) 41A 0/20 08:00-17:00 (9h) single-neutral-actions single-neutral-a…" at bounding box center [797, 794] width 176 height 488
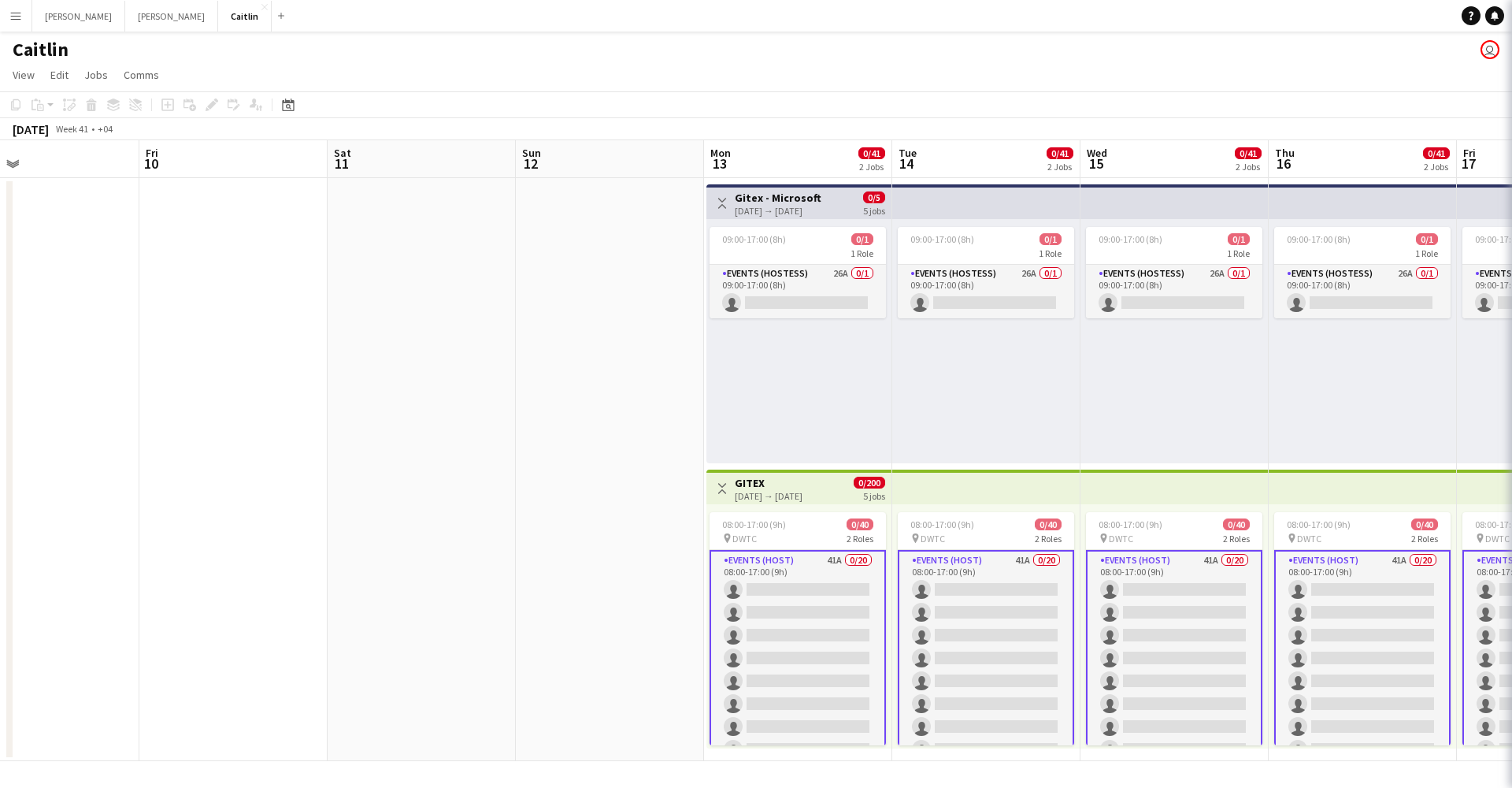
click at [821, 609] on app-card-role "Events (Host) 41A 0/20 08:00-17:00 (9h) single-neutral-actions single-neutral-a…" at bounding box center [797, 795] width 176 height 490
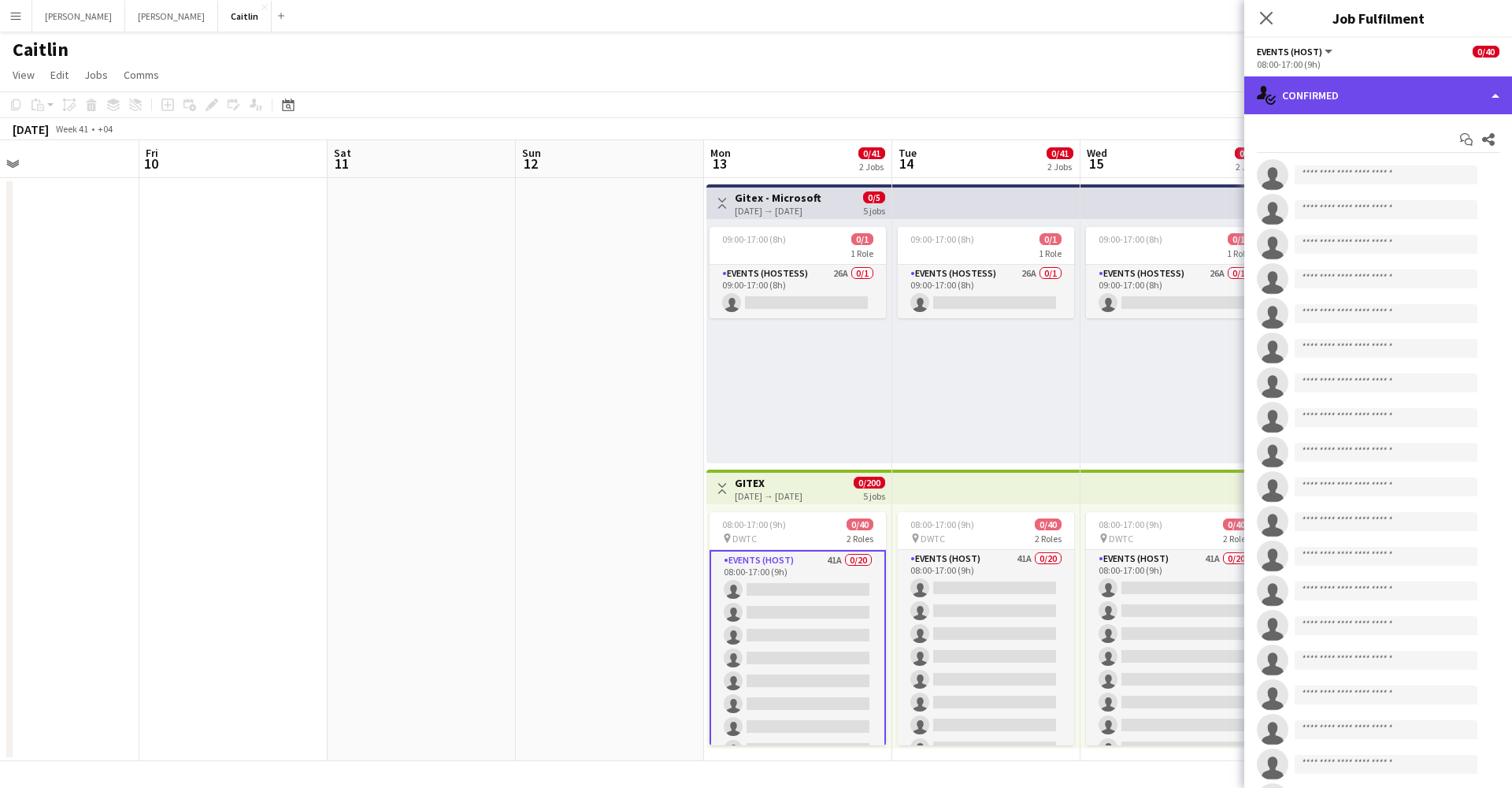
click at [1312, 91] on div "single-neutral-actions-check-2 Confirmed" at bounding box center [1378, 95] width 268 height 38
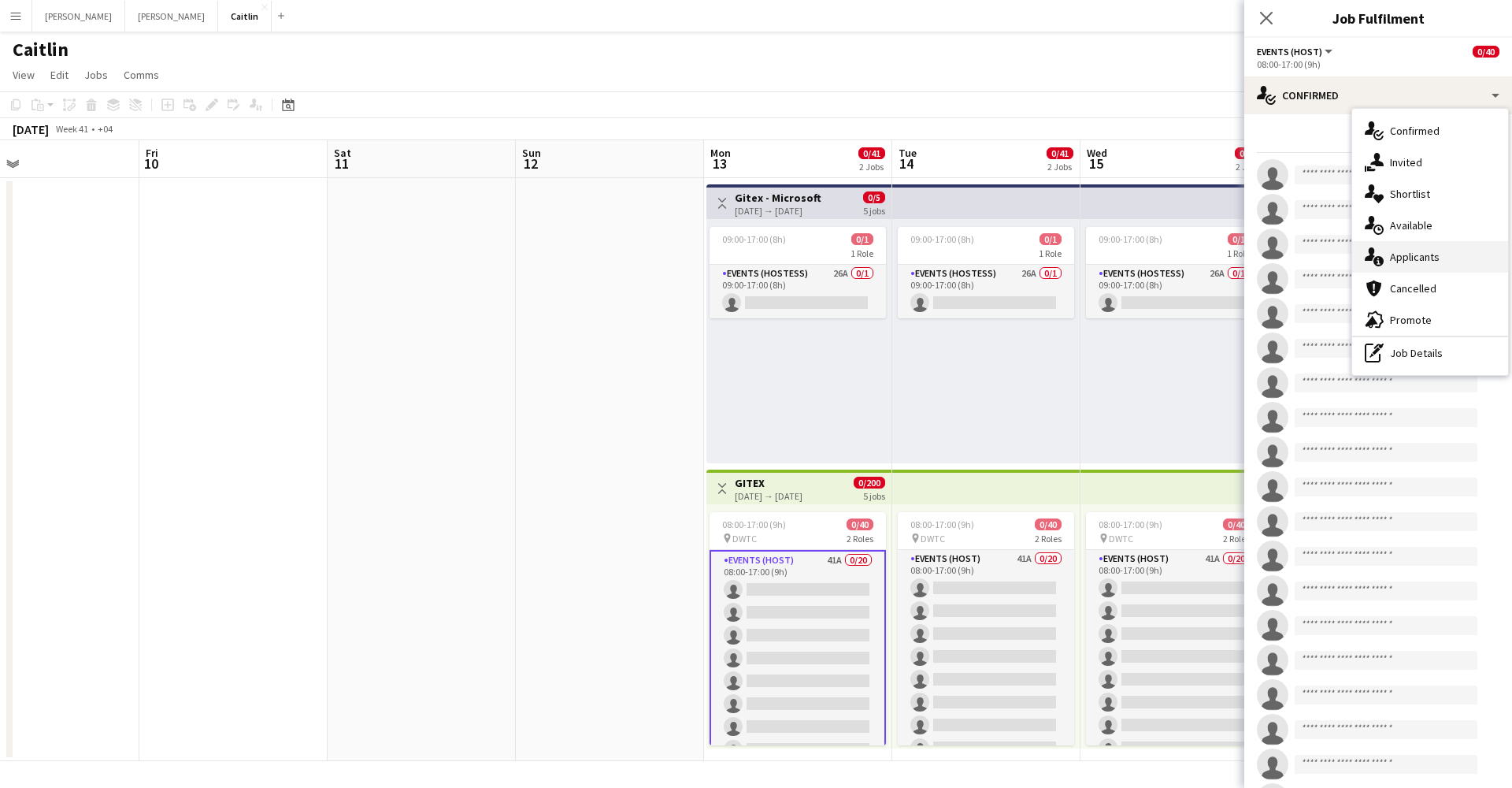
click at [1393, 245] on div "single-neutral-actions-information Applicants" at bounding box center [1430, 257] width 156 height 31
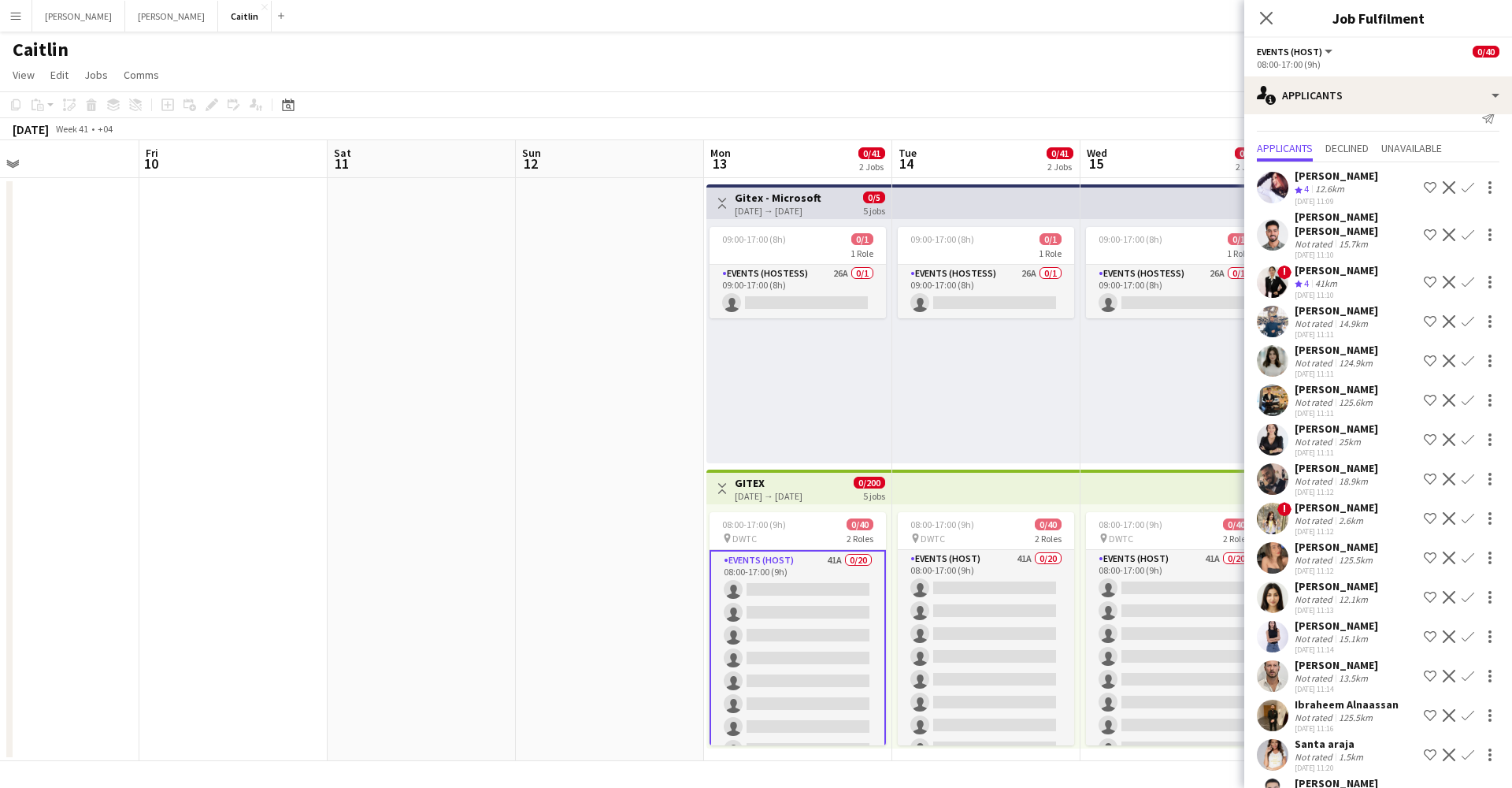
scroll to position [22, 0]
click at [1351, 474] on div "18.9km" at bounding box center [1352, 480] width 36 height 12
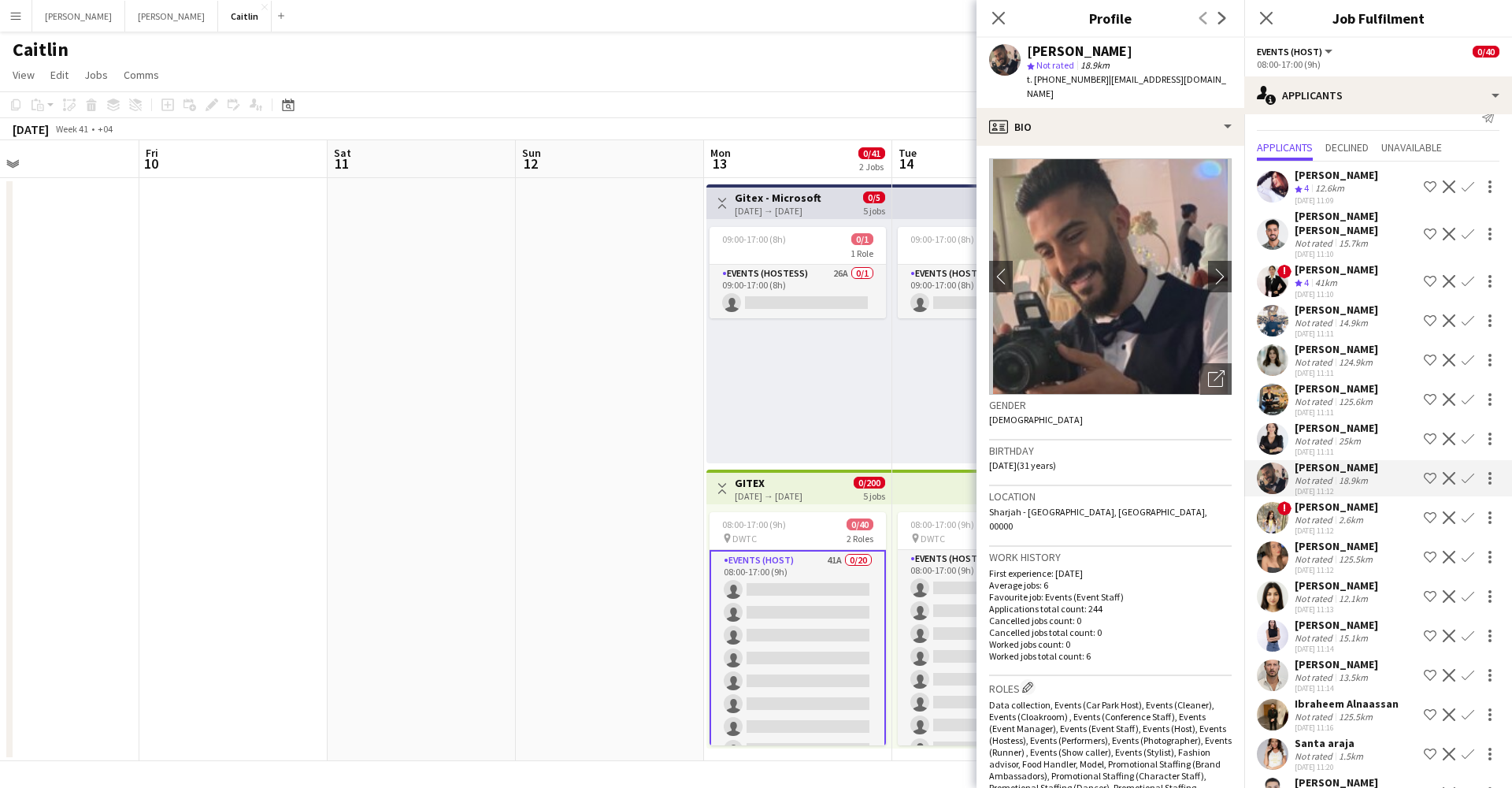
click at [1320, 711] on div "Not rated" at bounding box center [1314, 717] width 41 height 12
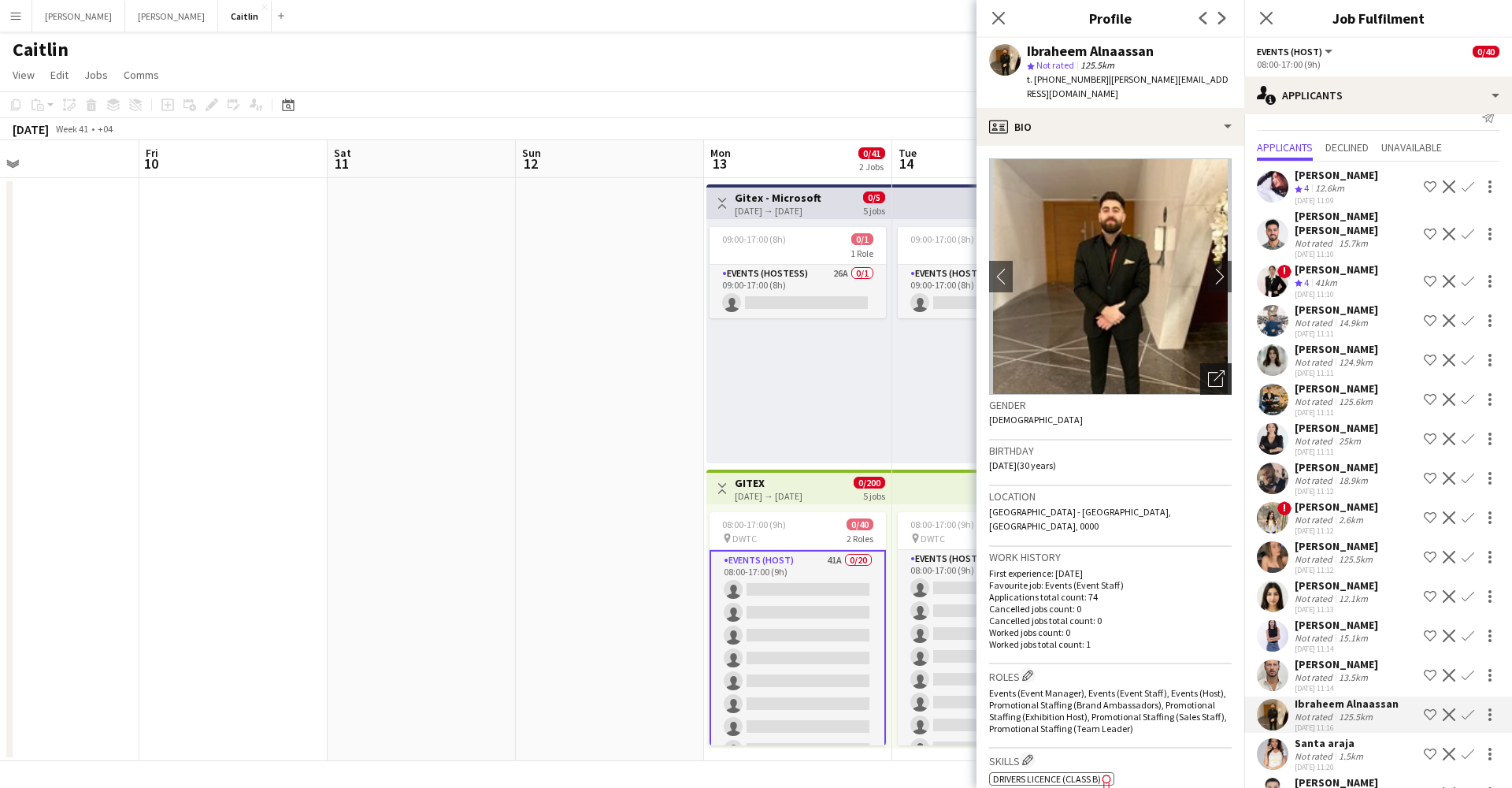
click at [1208, 371] on icon at bounding box center [1214, 378] width 15 height 15
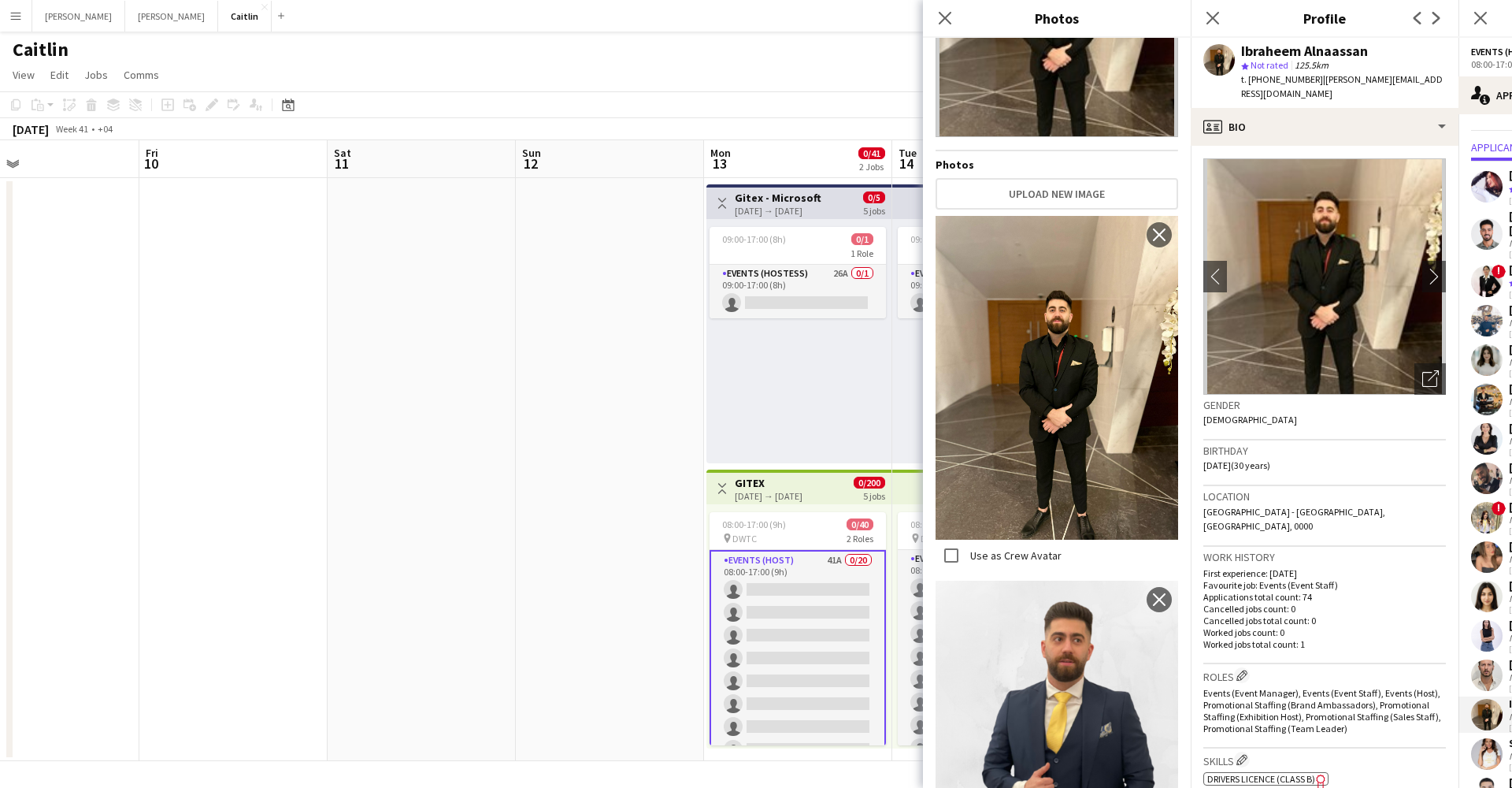
scroll to position [186, 0]
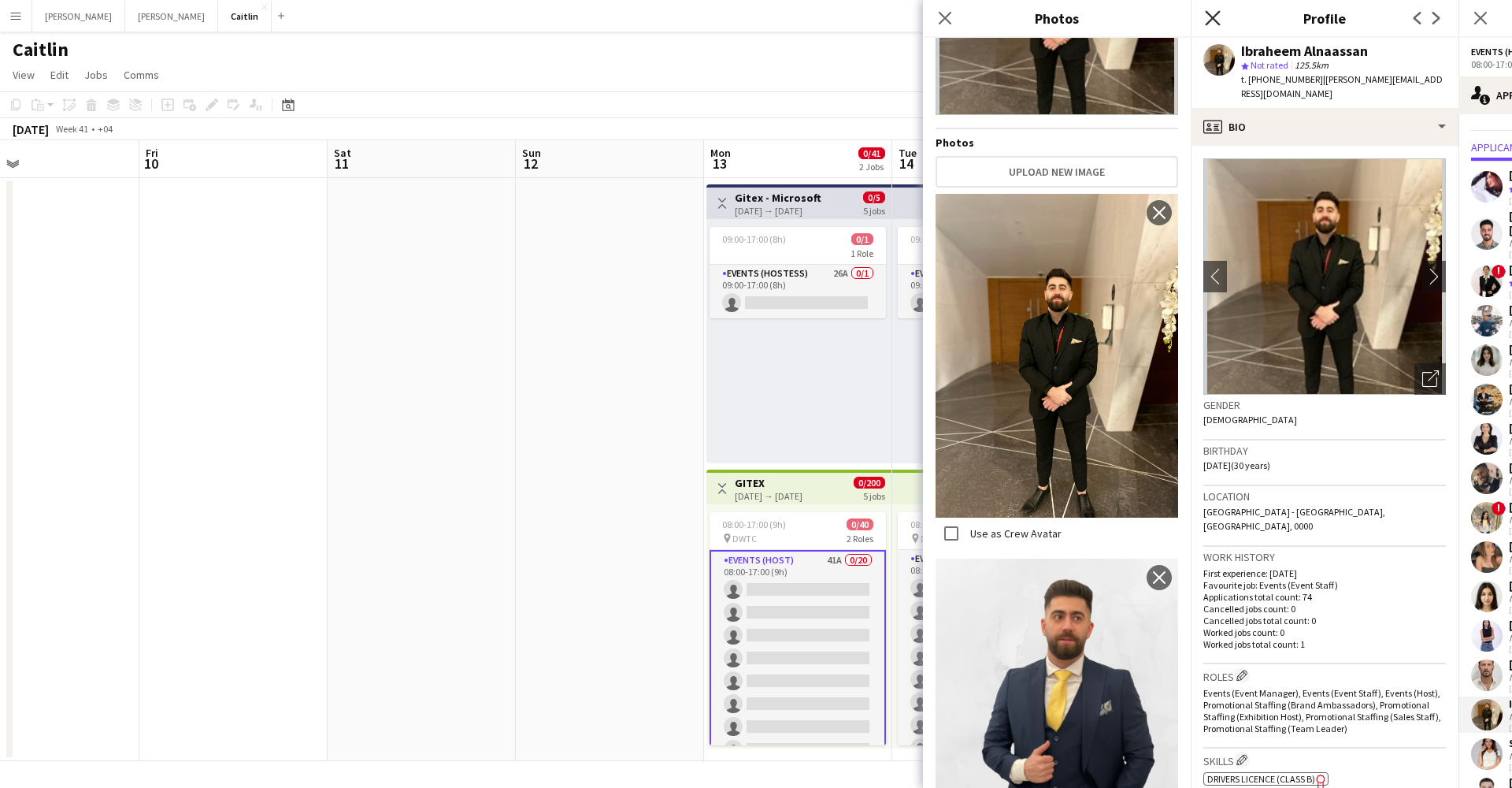
click at [1214, 22] on icon at bounding box center [1212, 17] width 15 height 15
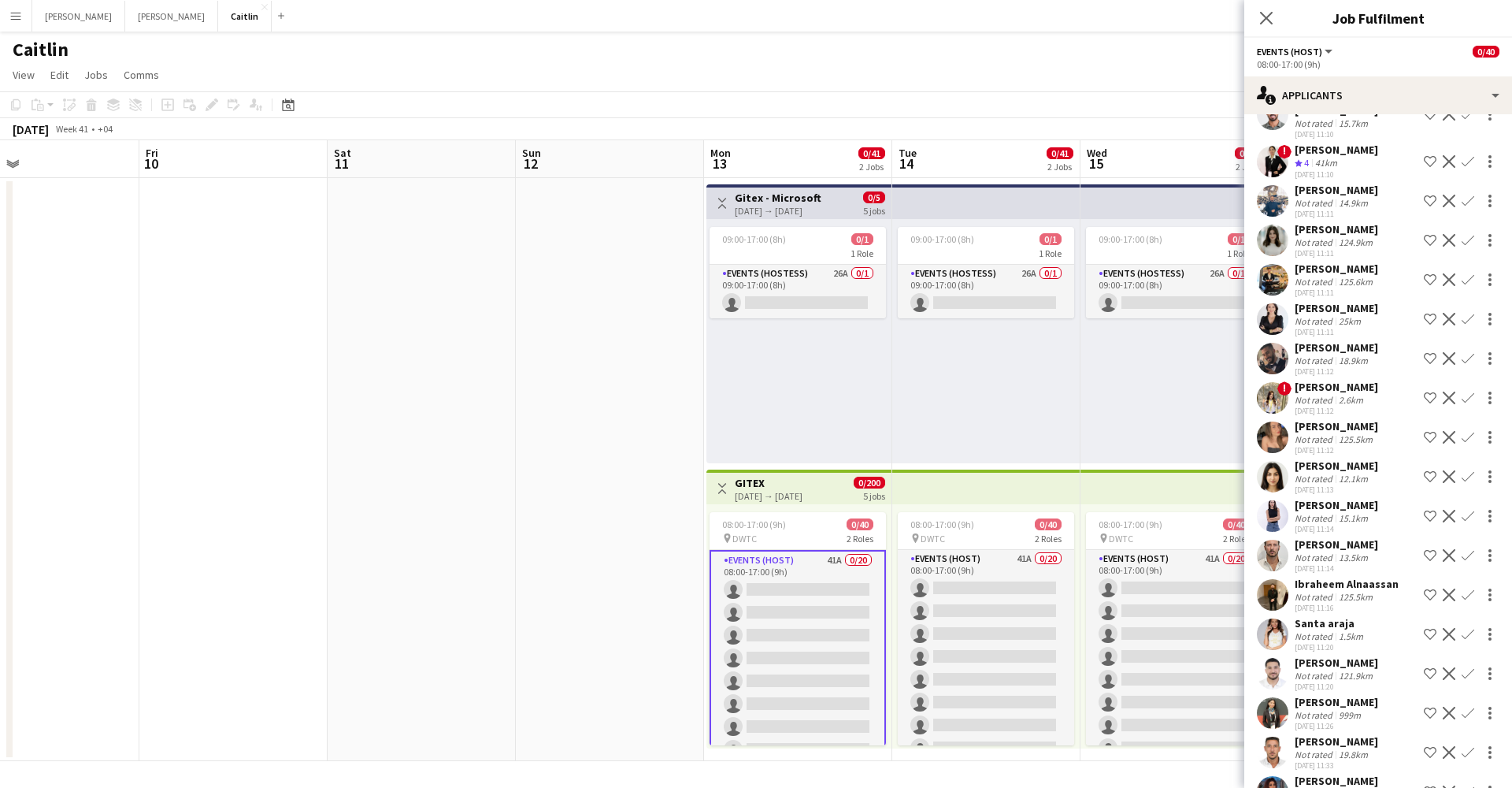
scroll to position [158, 0]
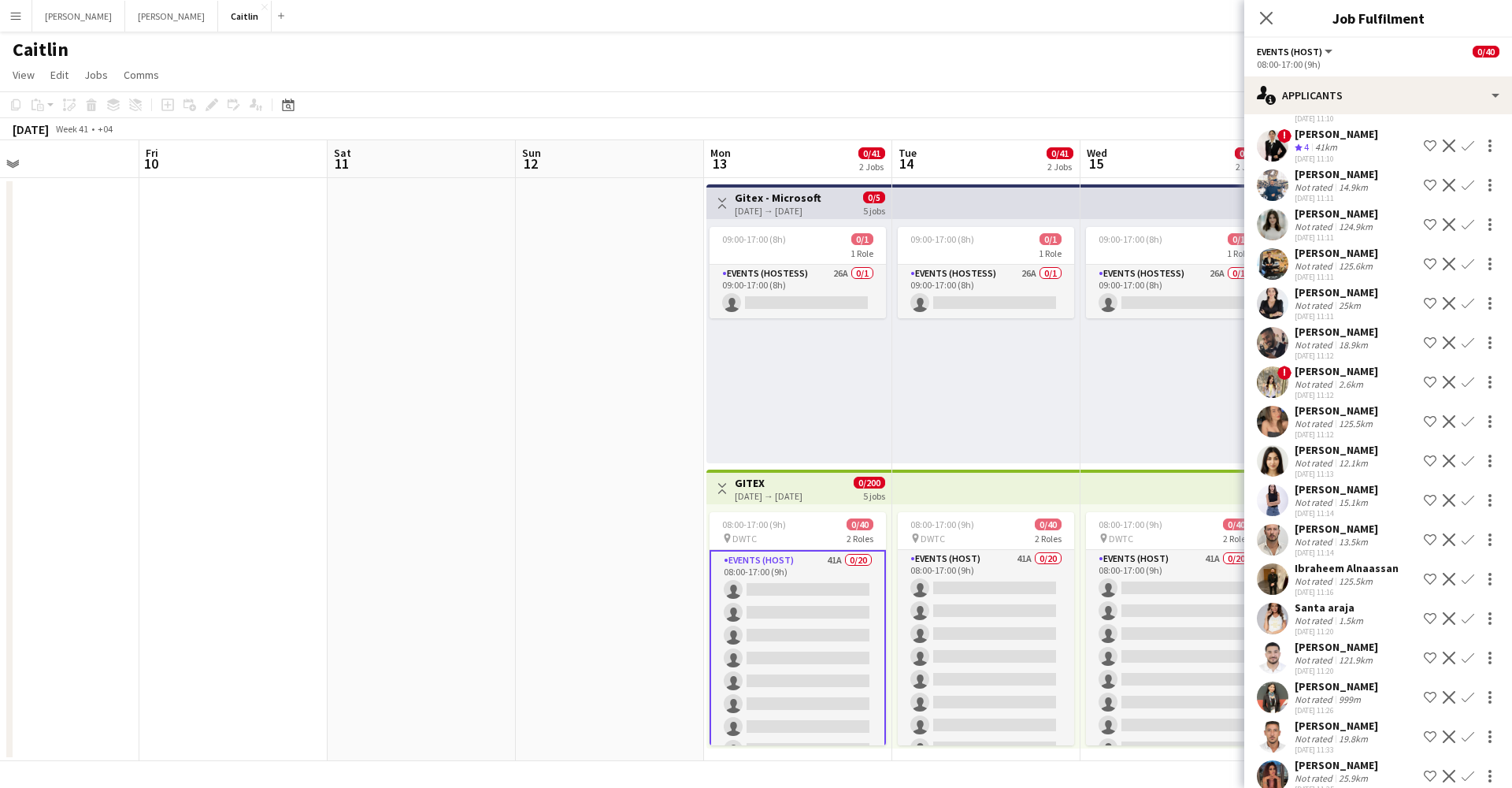
click at [1340, 653] on div "121.9km" at bounding box center [1355, 660] width 40 height 12
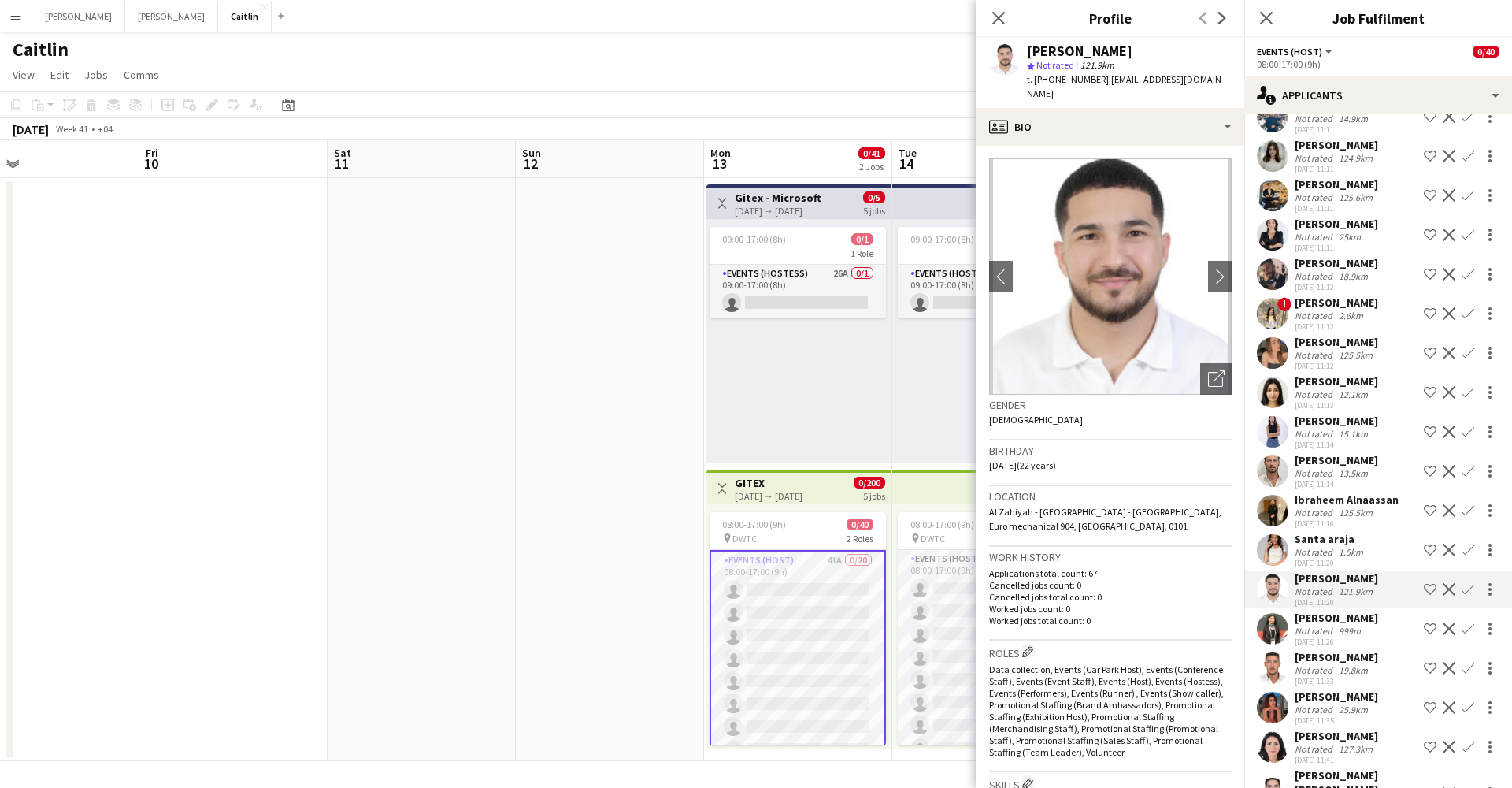
scroll to position [226, 0]
click at [1314, 665] on div "Not rated" at bounding box center [1314, 671] width 41 height 12
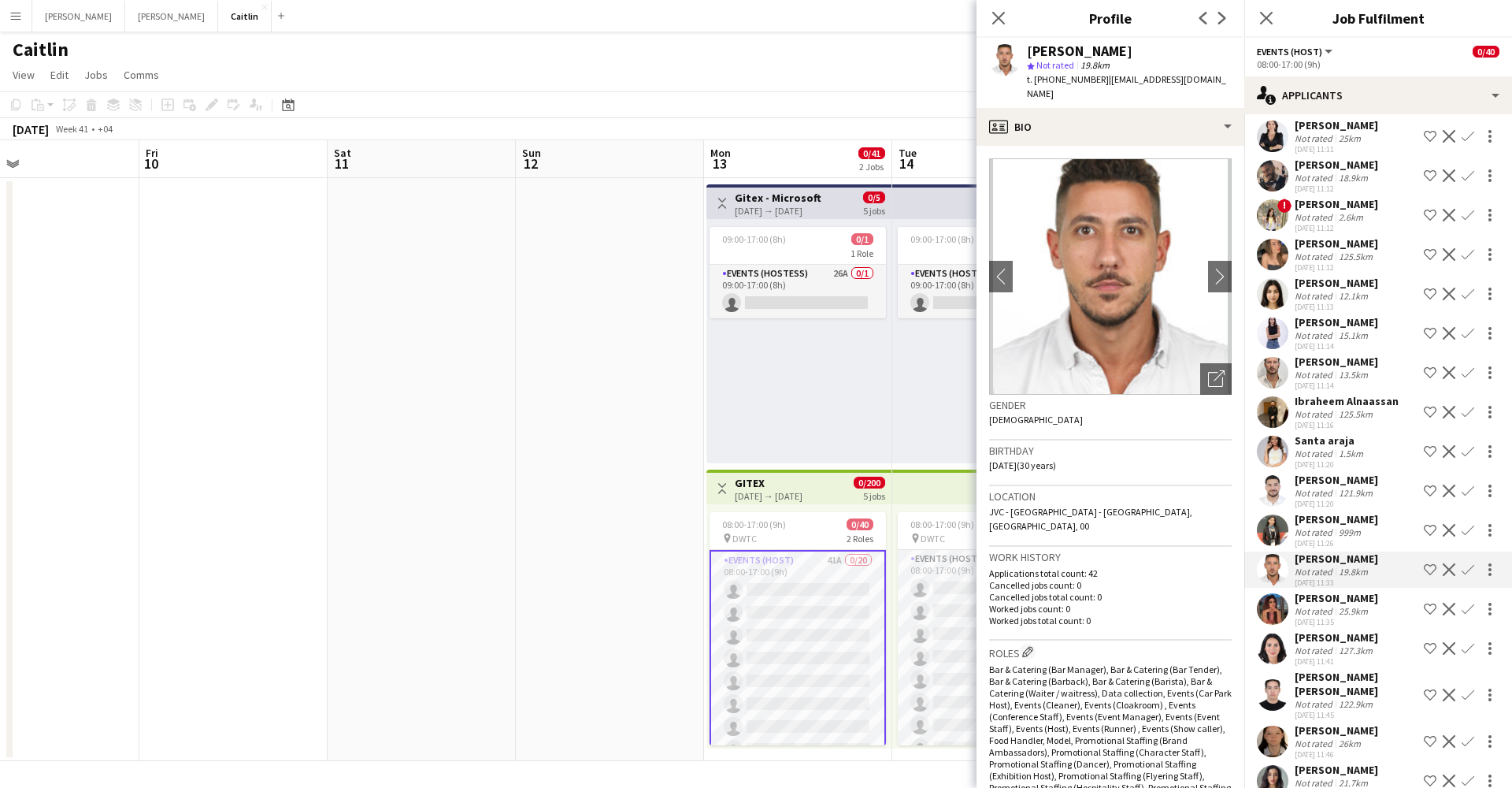
scroll to position [352, 0]
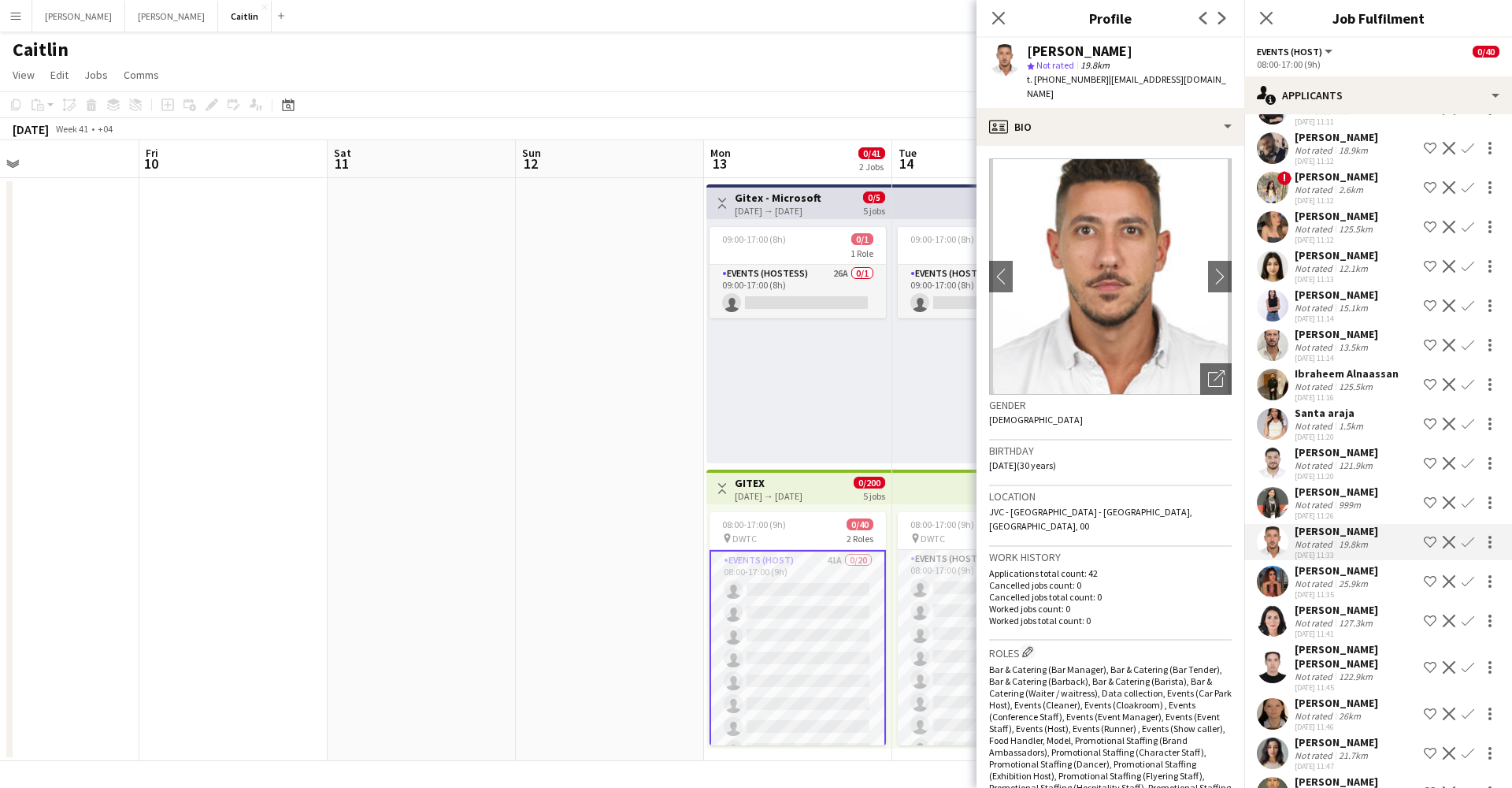
click at [1319, 642] on div "[PERSON_NAME] [PERSON_NAME]" at bounding box center [1356, 656] width 123 height 29
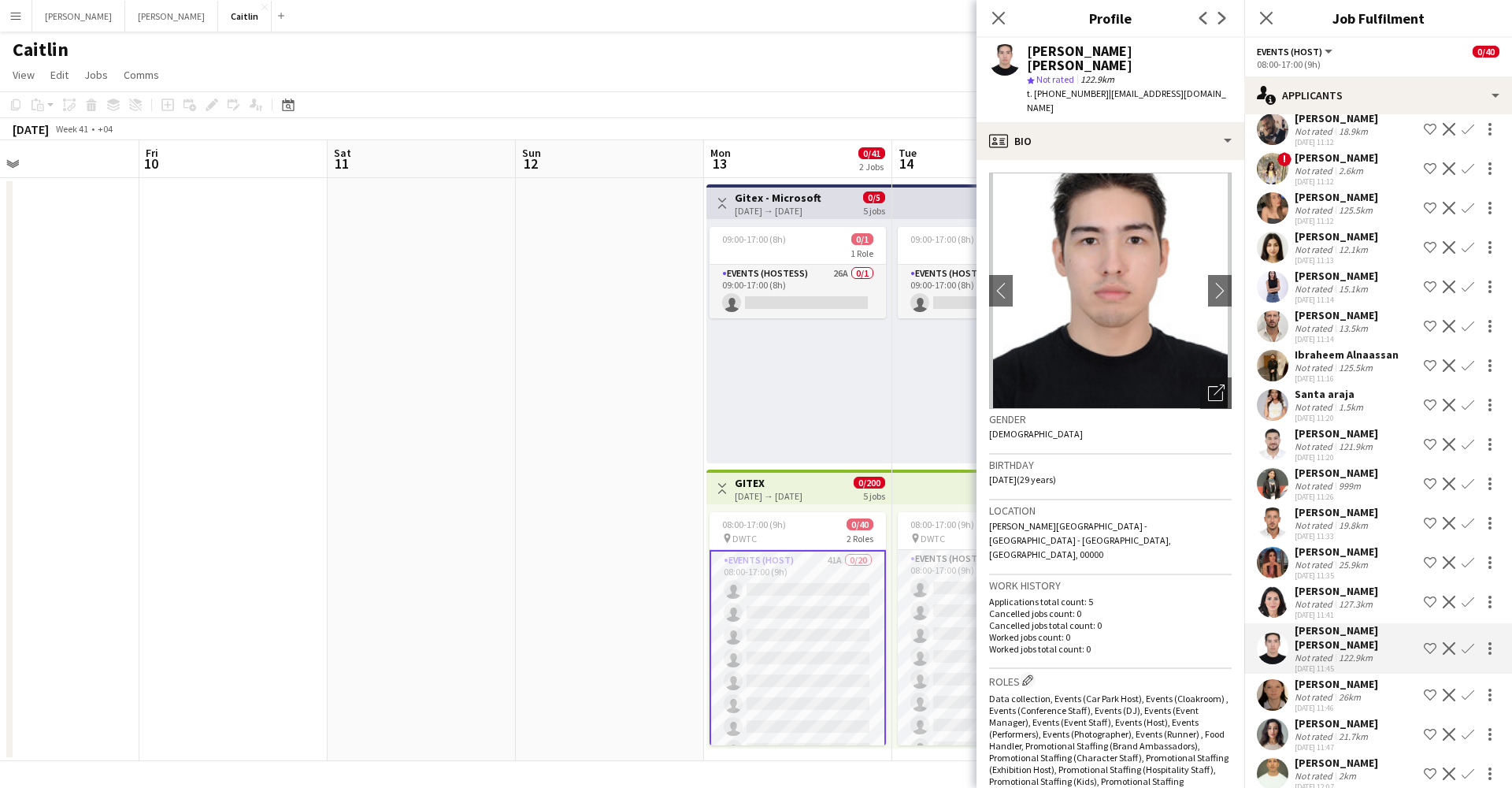
scroll to position [371, 0]
click at [1320, 678] on div "[PERSON_NAME]" at bounding box center [1336, 685] width 83 height 14
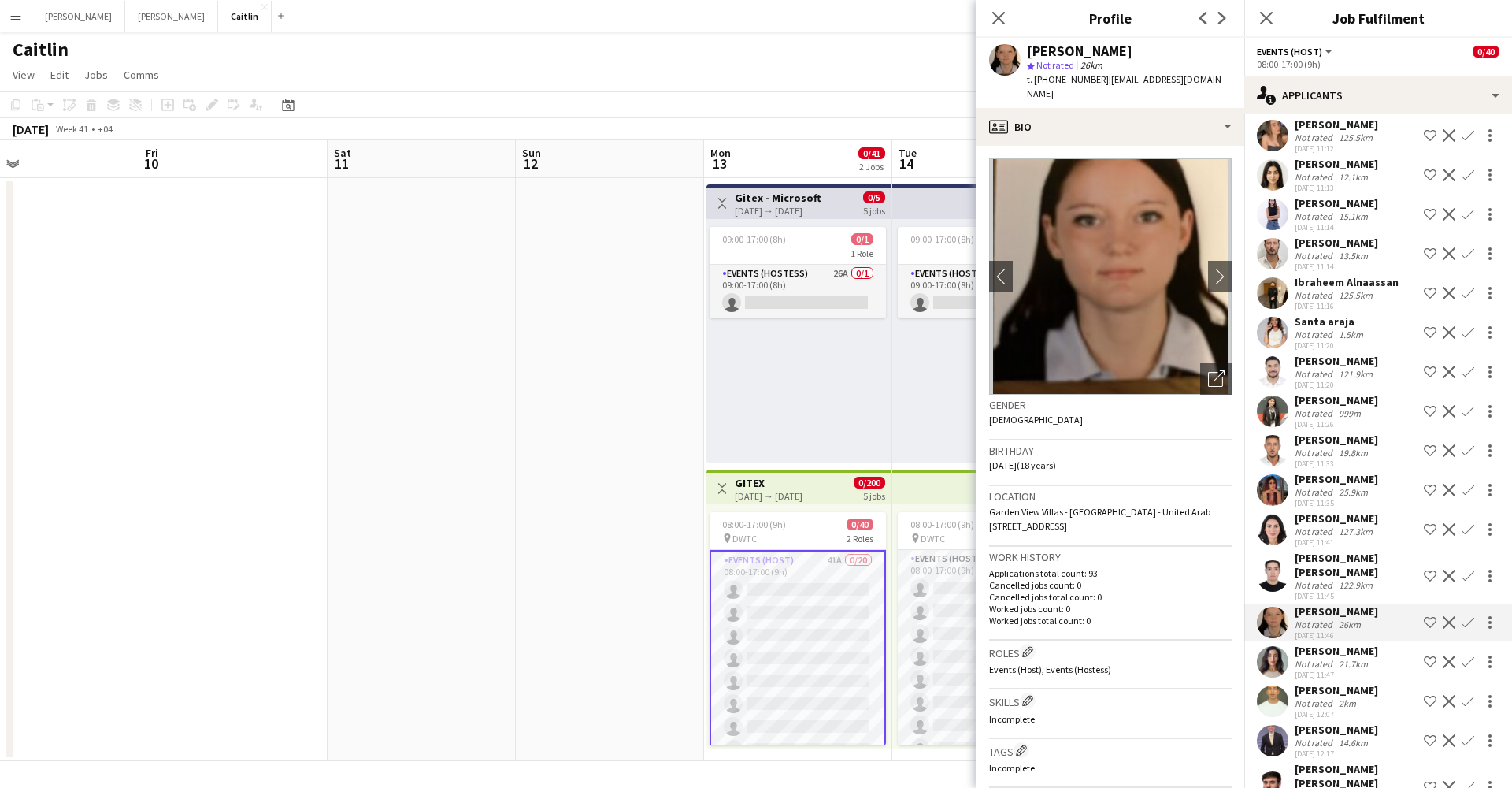
scroll to position [443, 0]
click at [1317, 684] on div "[PERSON_NAME]" at bounding box center [1336, 691] width 83 height 14
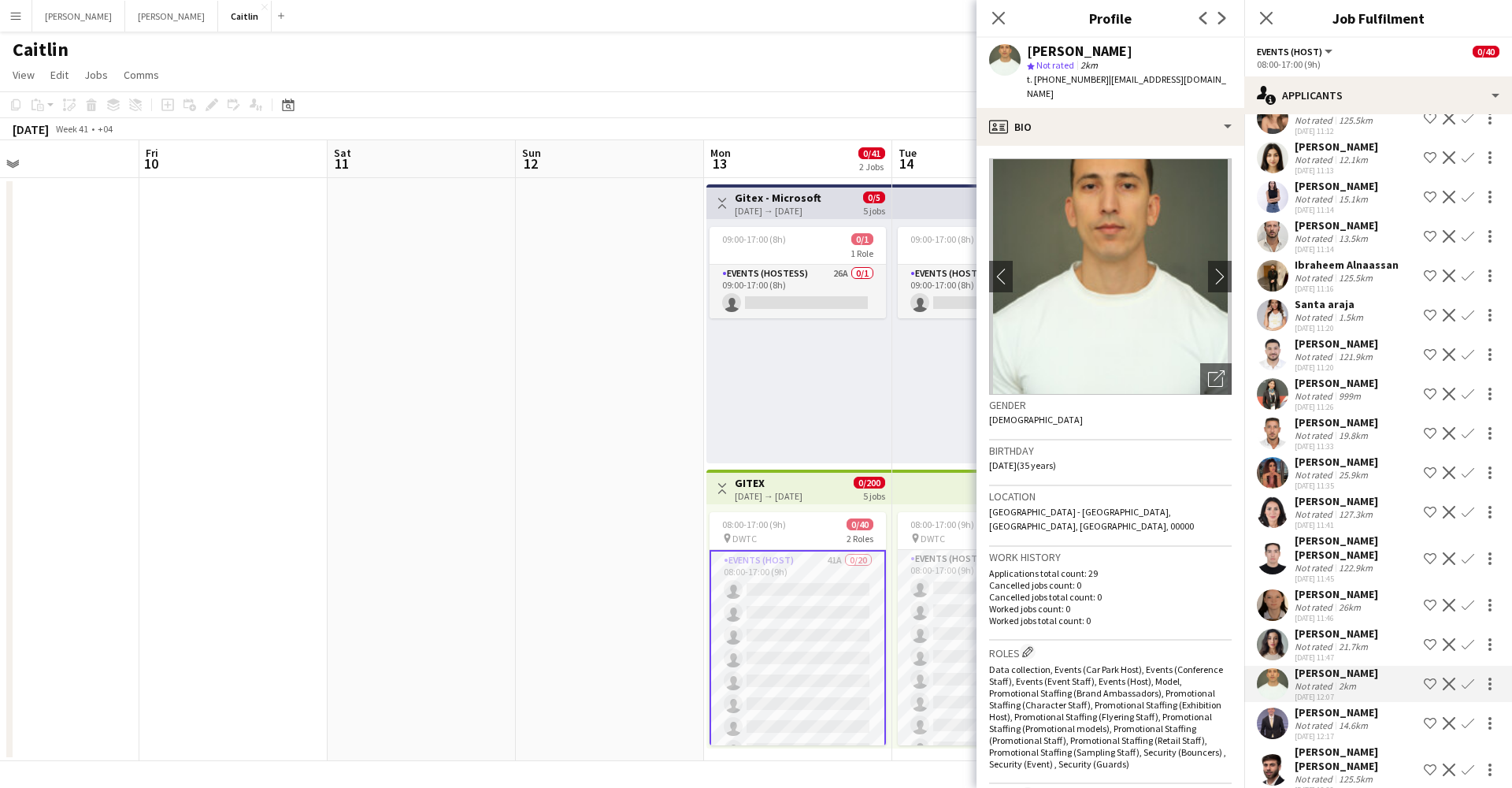
scroll to position [462, 0]
click at [1317, 719] on div "Not rated" at bounding box center [1314, 725] width 41 height 12
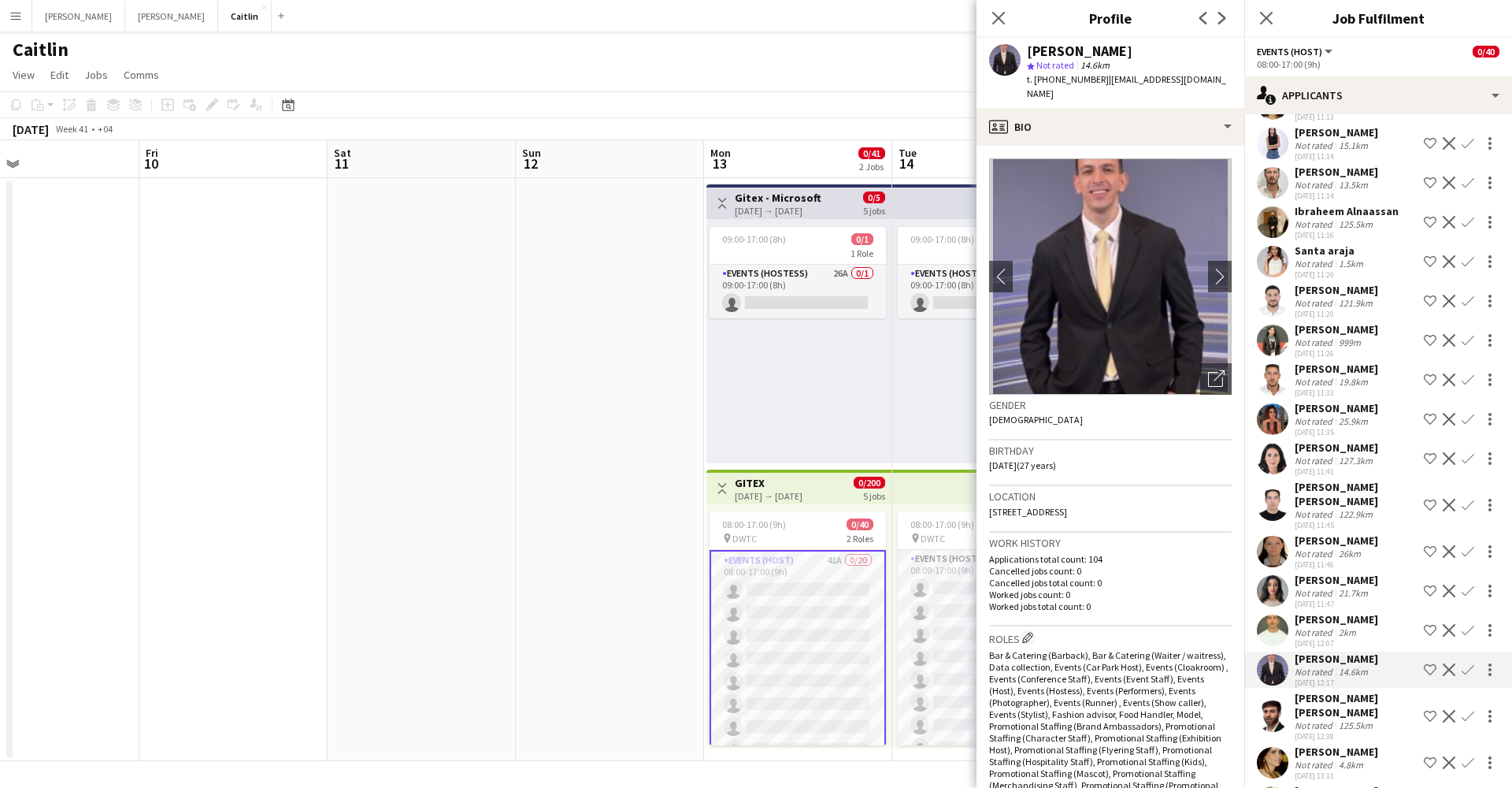
scroll to position [514, 0]
click at [1317, 720] on div "Not rated" at bounding box center [1314, 726] width 41 height 12
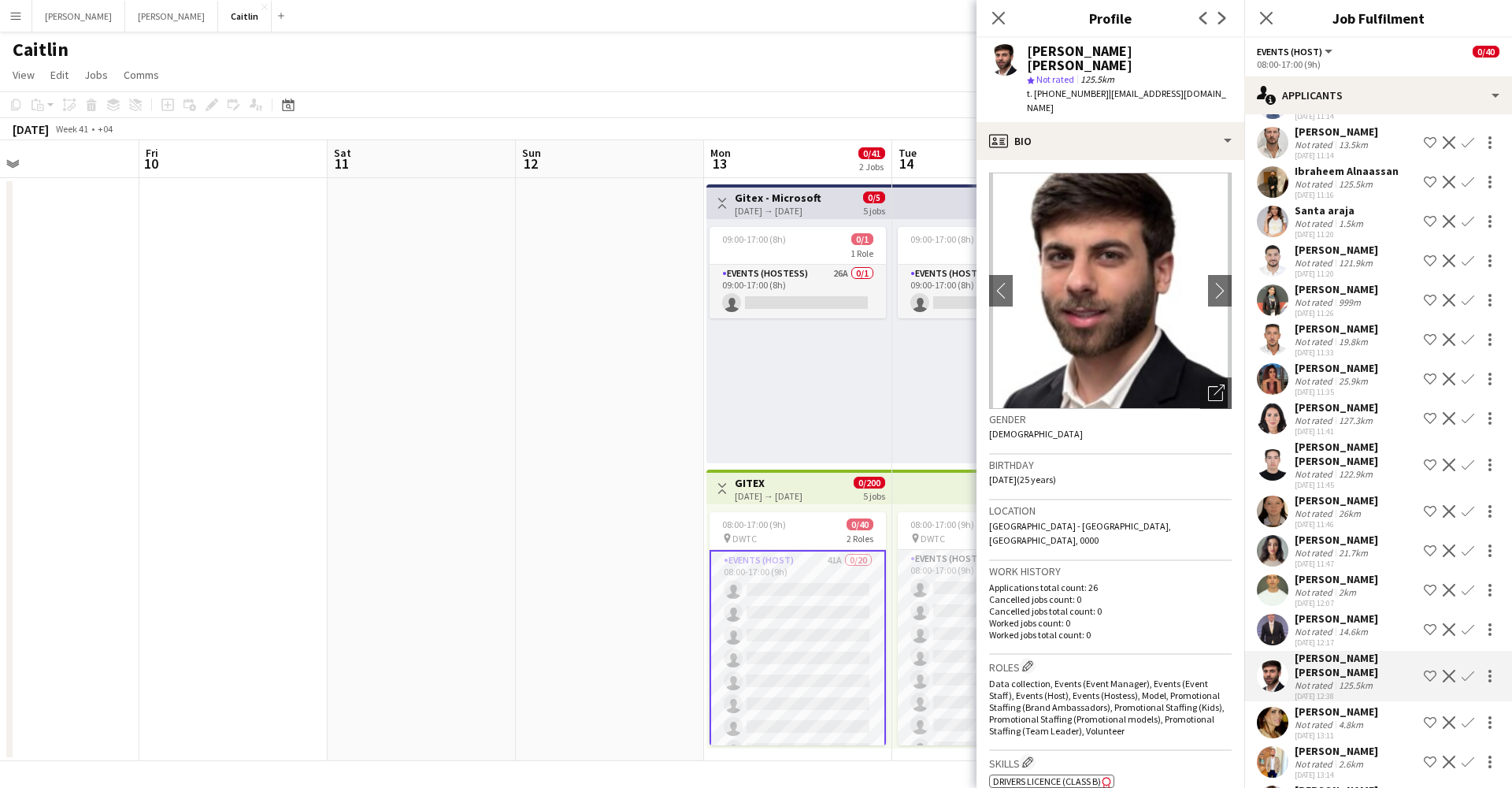
scroll to position [554, 0]
click at [1321, 745] on div "[PERSON_NAME]" at bounding box center [1336, 752] width 83 height 14
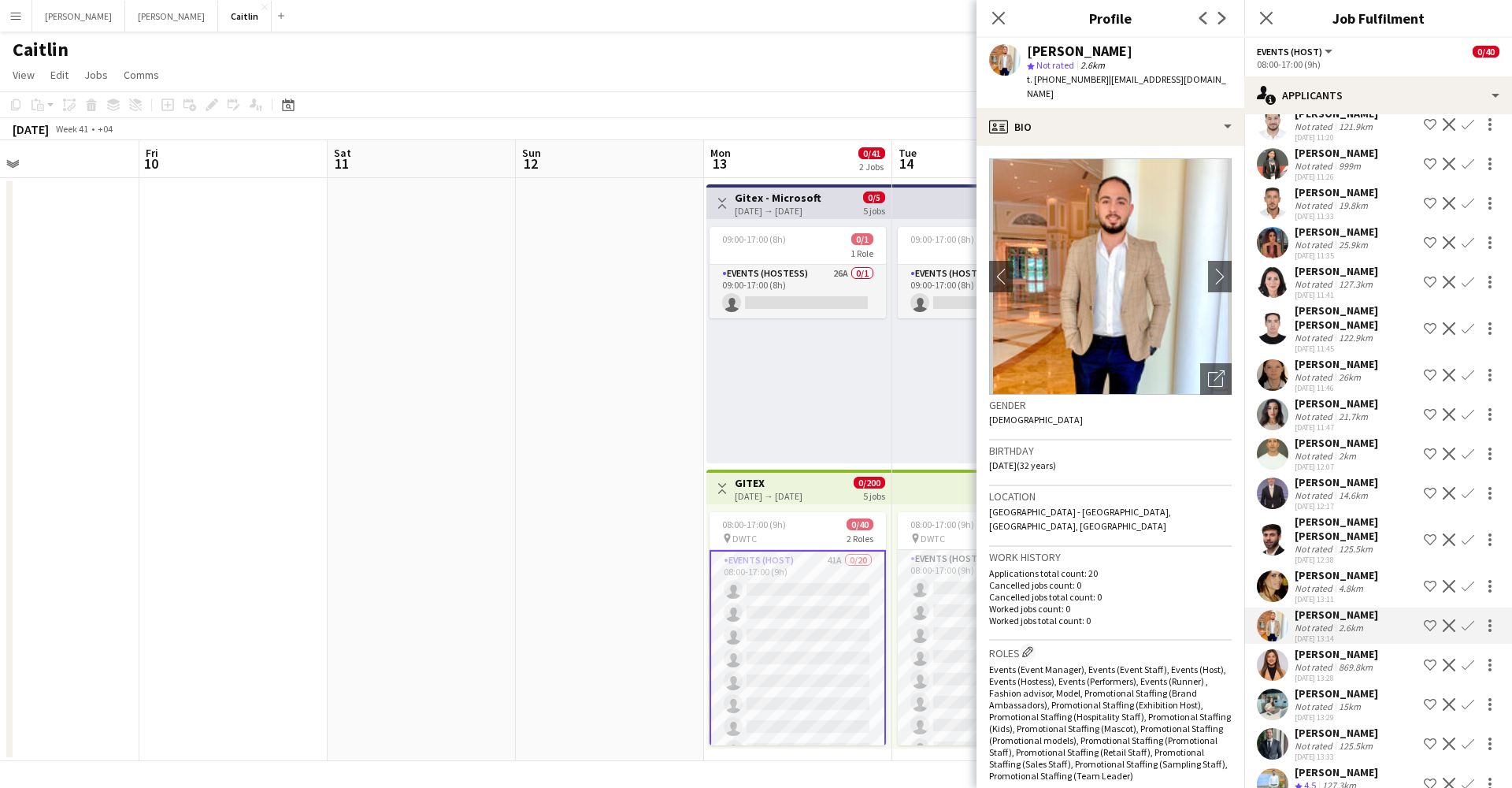
scroll to position [694, 0]
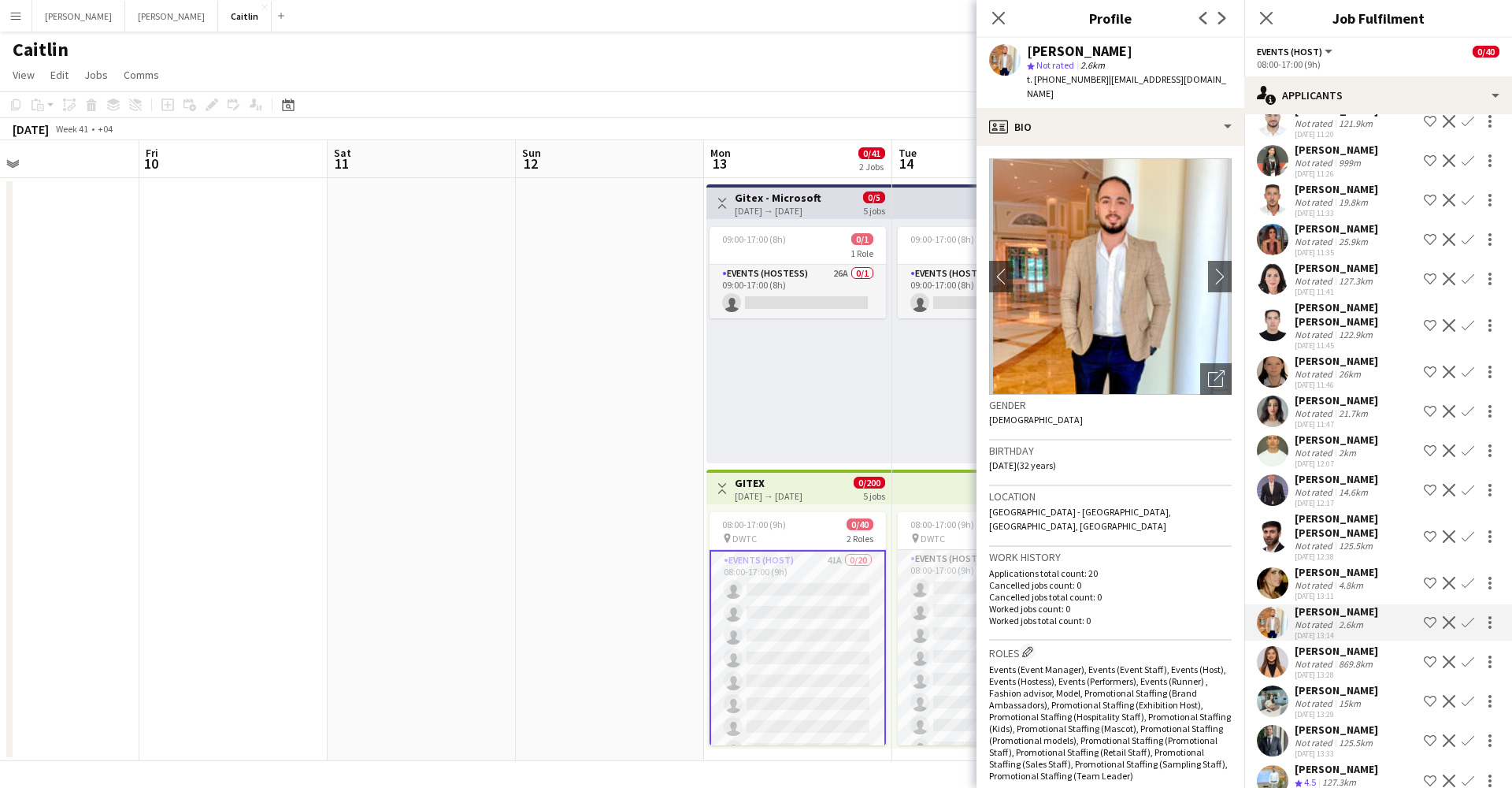
click at [1320, 737] on div "Not rated" at bounding box center [1314, 743] width 41 height 12
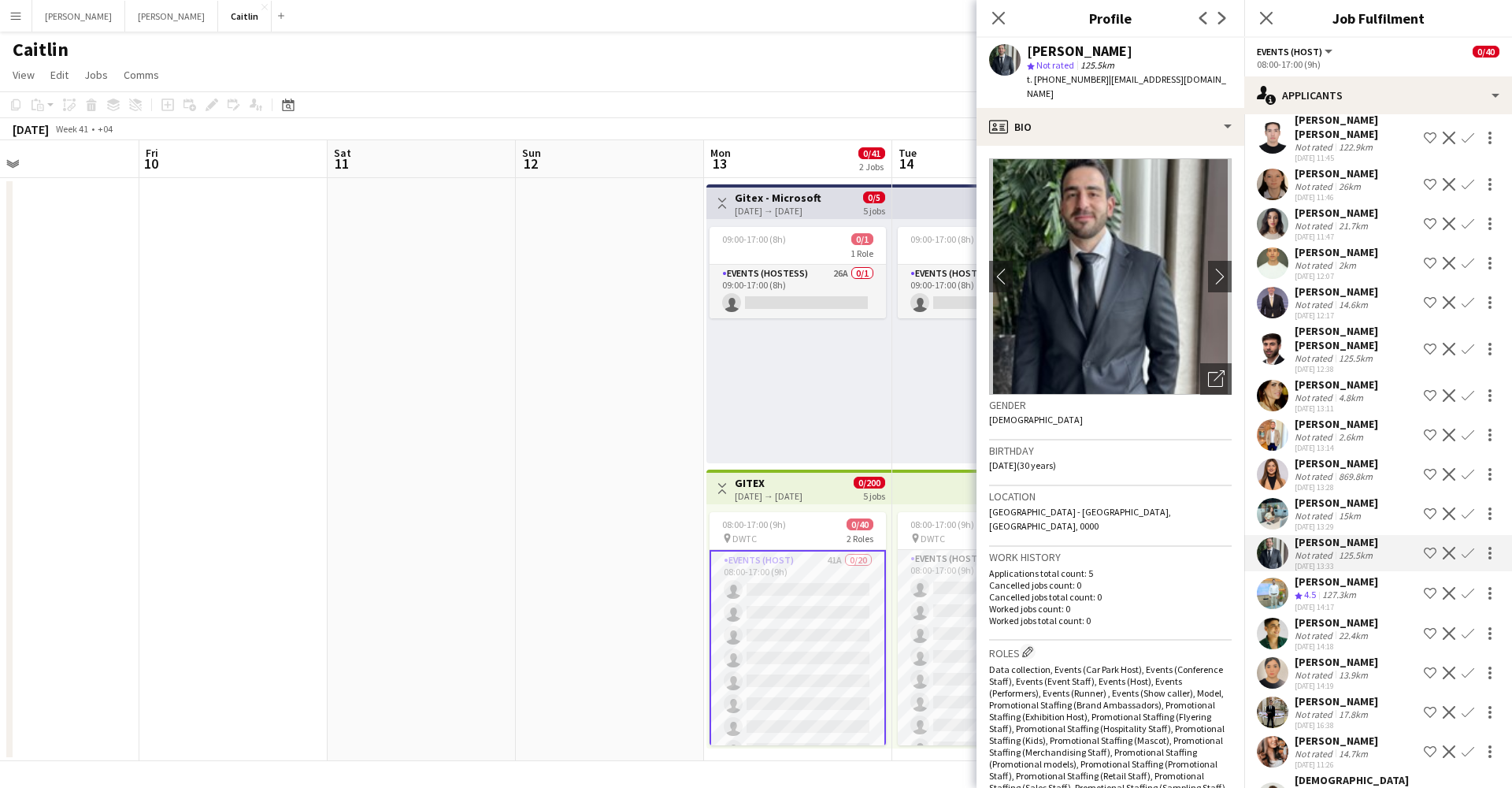
scroll to position [883, 0]
click at [1324, 706] on div "Not rated" at bounding box center [1314, 712] width 41 height 12
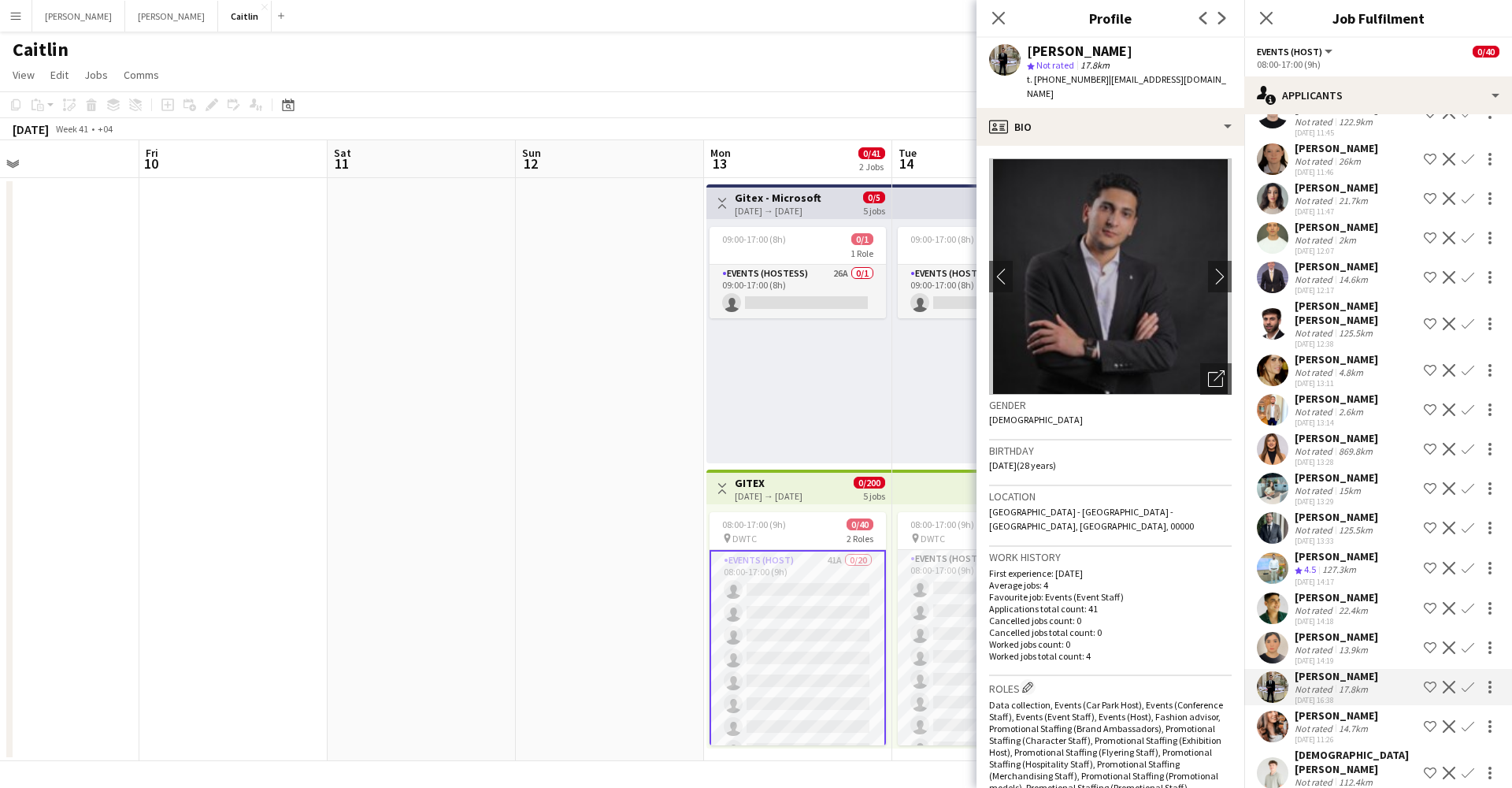
scroll to position [988, 0]
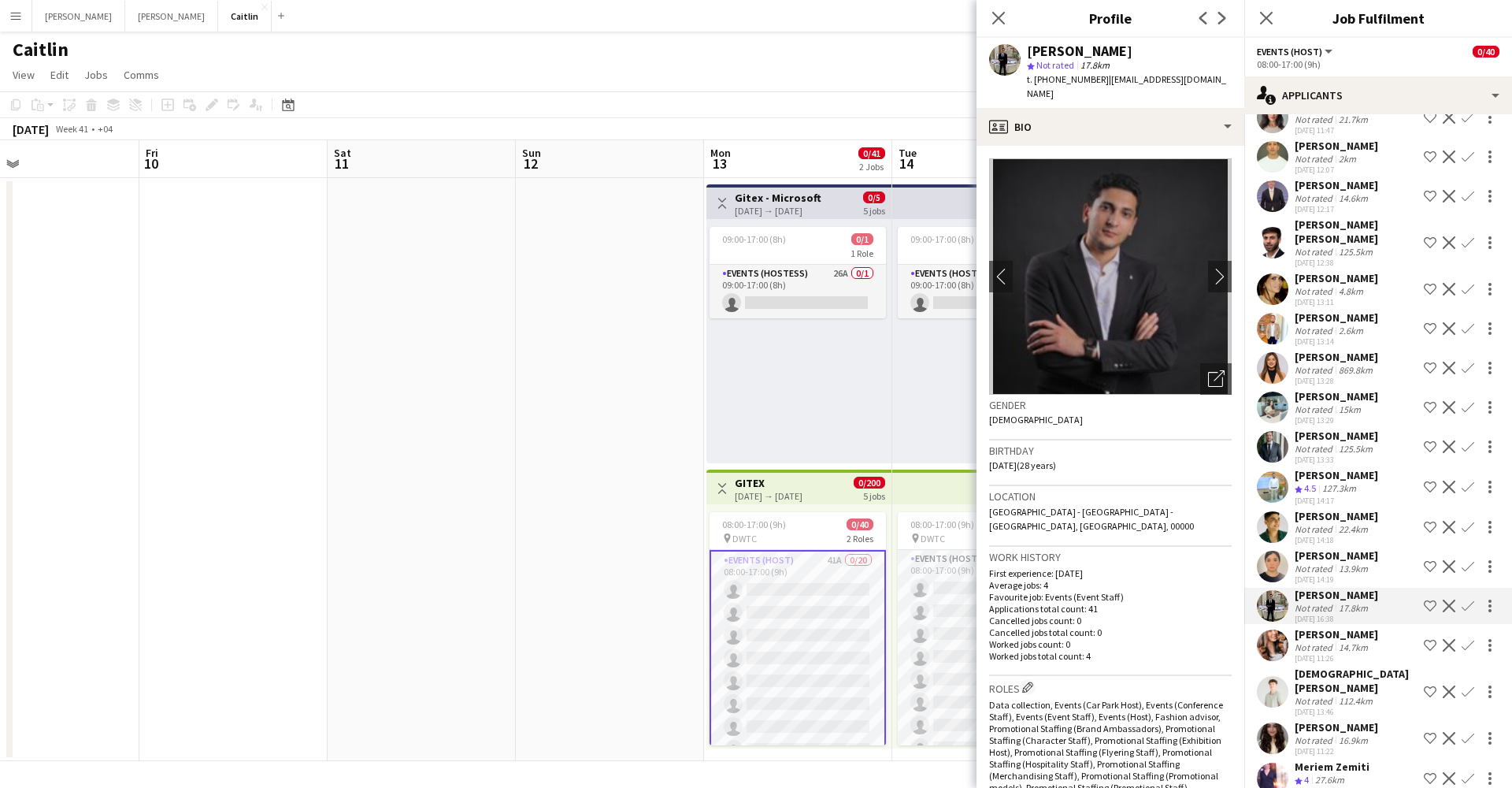
click at [1323, 667] on div "[DEMOGRAPHIC_DATA][PERSON_NAME]" at bounding box center [1356, 680] width 123 height 29
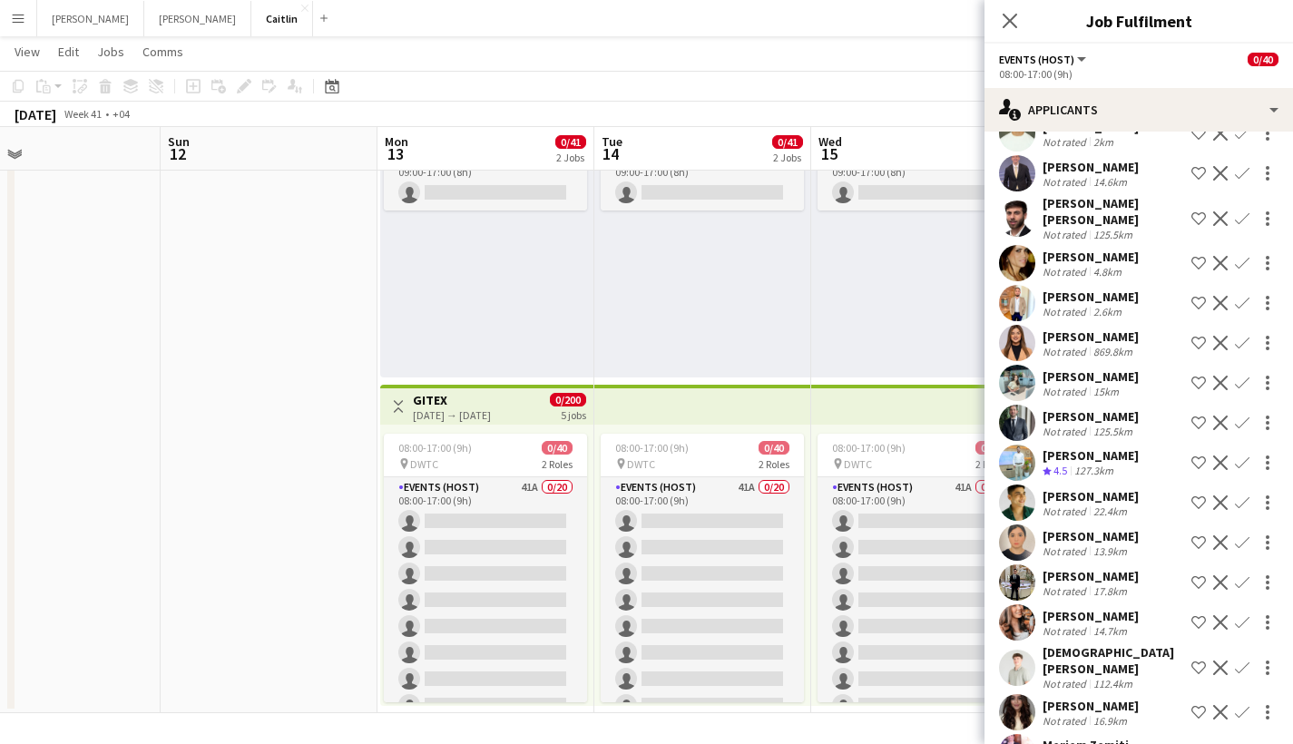
scroll to position [663, 0]
